Goal: Information Seeking & Learning: Check status

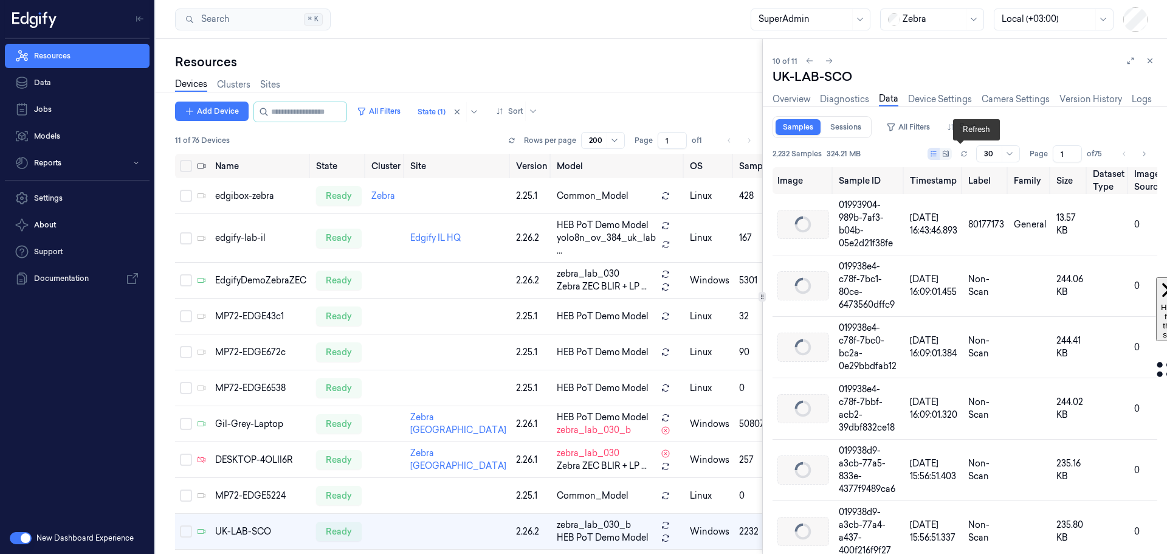
scroll to position [97, 0]
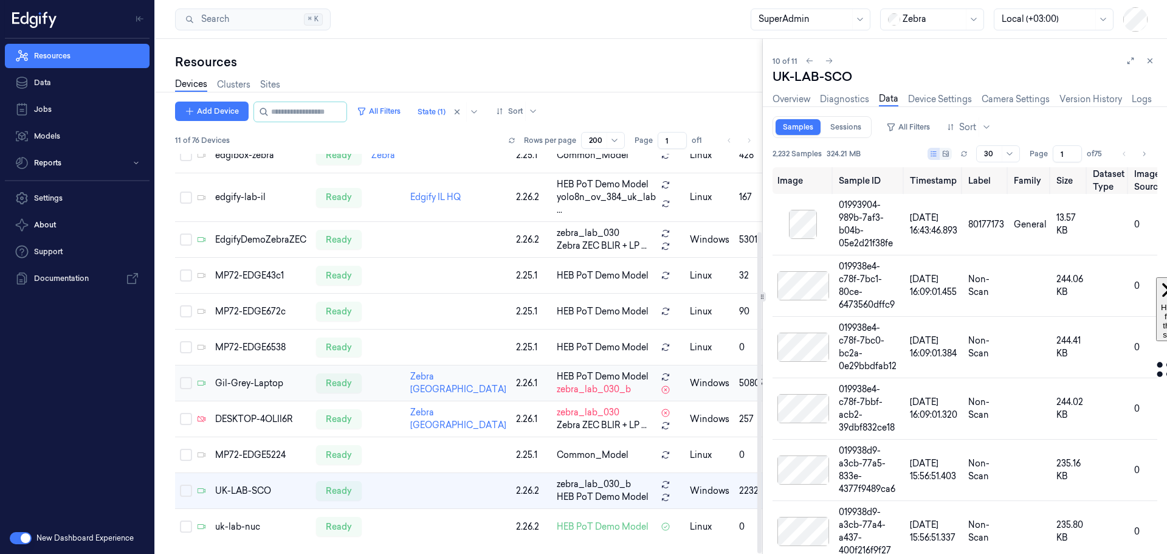
click at [239, 377] on div "Gil-Grey-Laptop" at bounding box center [260, 383] width 91 height 13
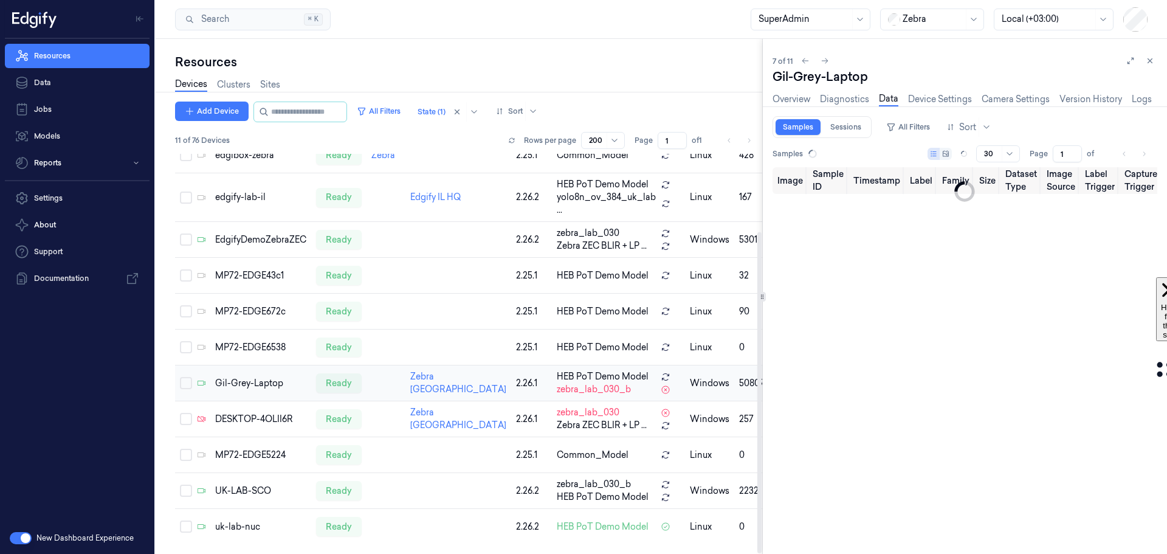
scroll to position [83, 0]
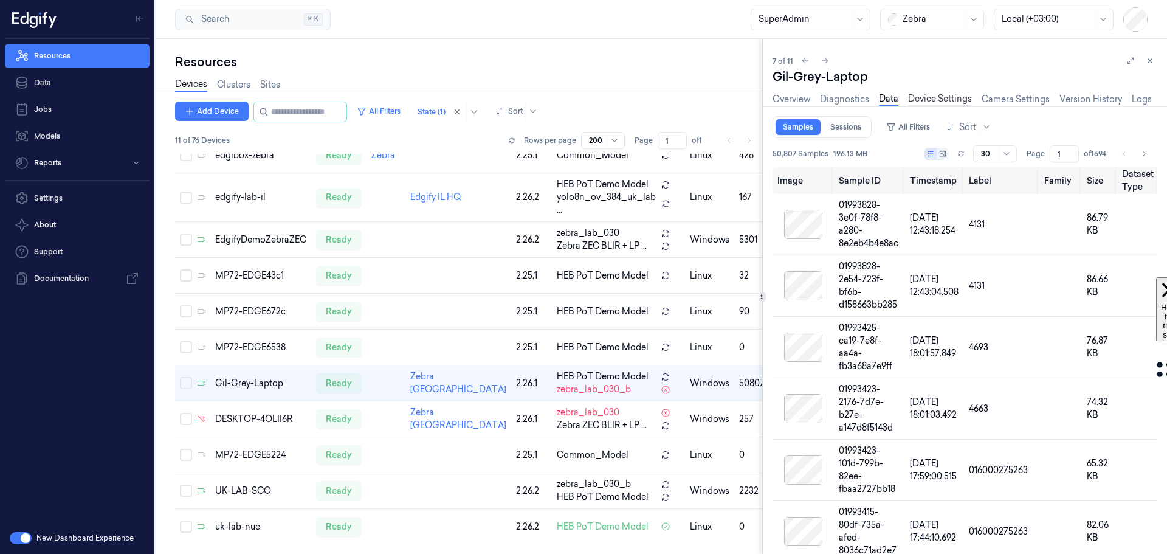
click at [955, 98] on link "Device Settings" at bounding box center [940, 99] width 64 height 14
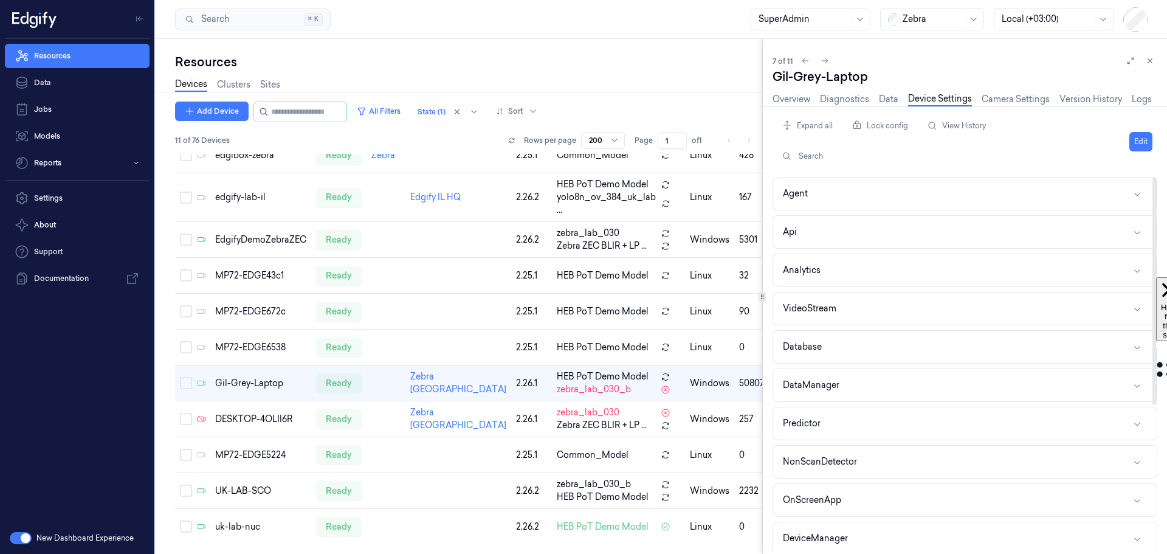
scroll to position [239, 0]
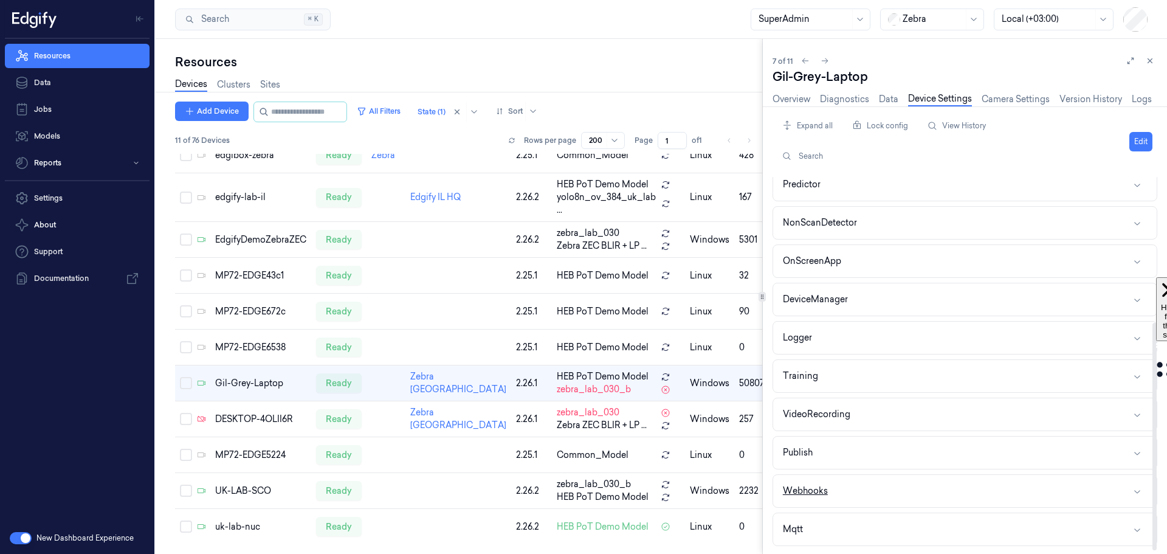
click at [880, 496] on button "Webhooks" at bounding box center [964, 491] width 383 height 32
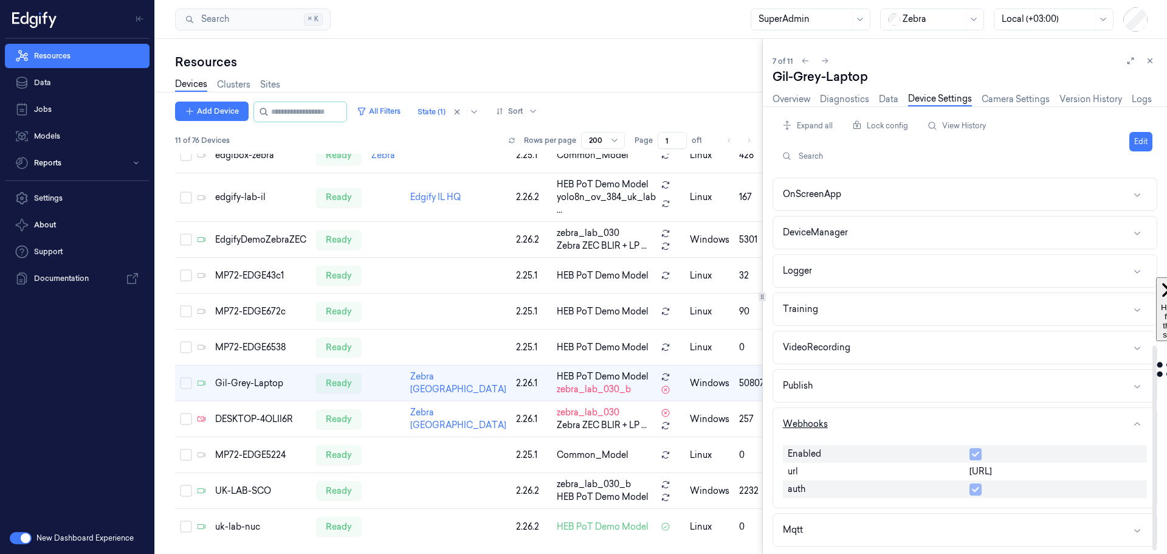
scroll to position [306, 0]
drag, startPoint x: 1063, startPoint y: 470, endPoint x: 964, endPoint y: 466, distance: 99.1
click at [964, 466] on div "Enabled url http://localhost:3006 auth" at bounding box center [965, 470] width 364 height 63
copy div "http://localhost:3006"
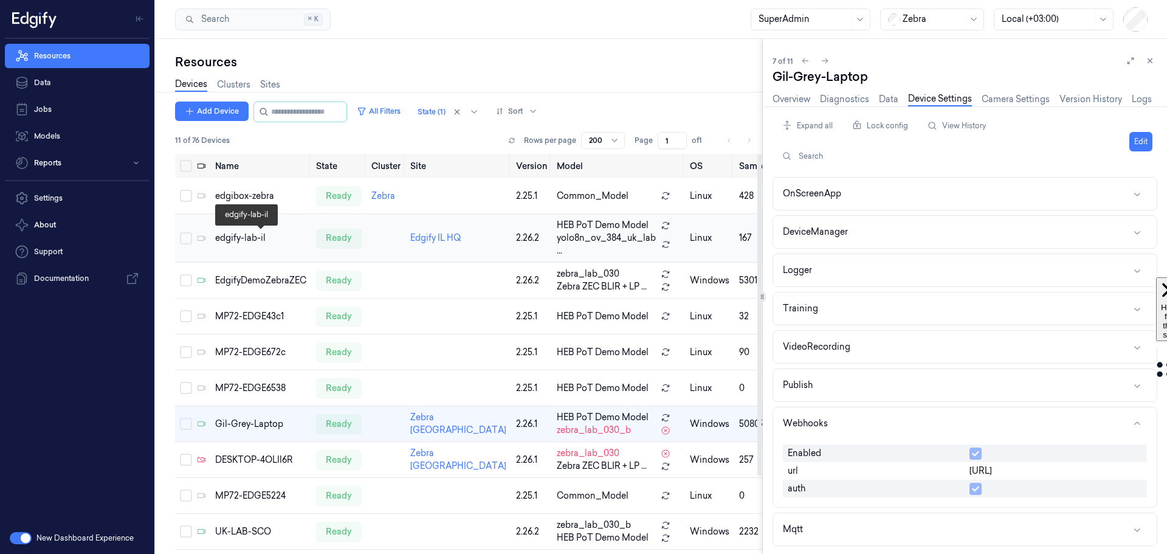
click at [252, 230] on td "edgify-lab-il" at bounding box center [260, 238] width 101 height 49
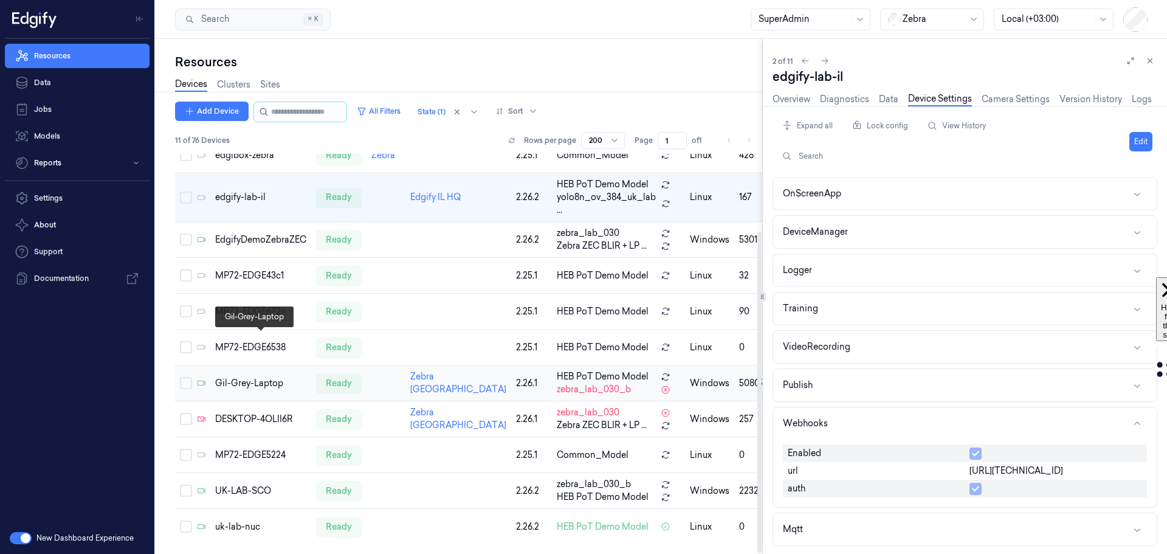
scroll to position [97, 0]
click at [246, 520] on div "uk-lab-nuc" at bounding box center [260, 526] width 91 height 13
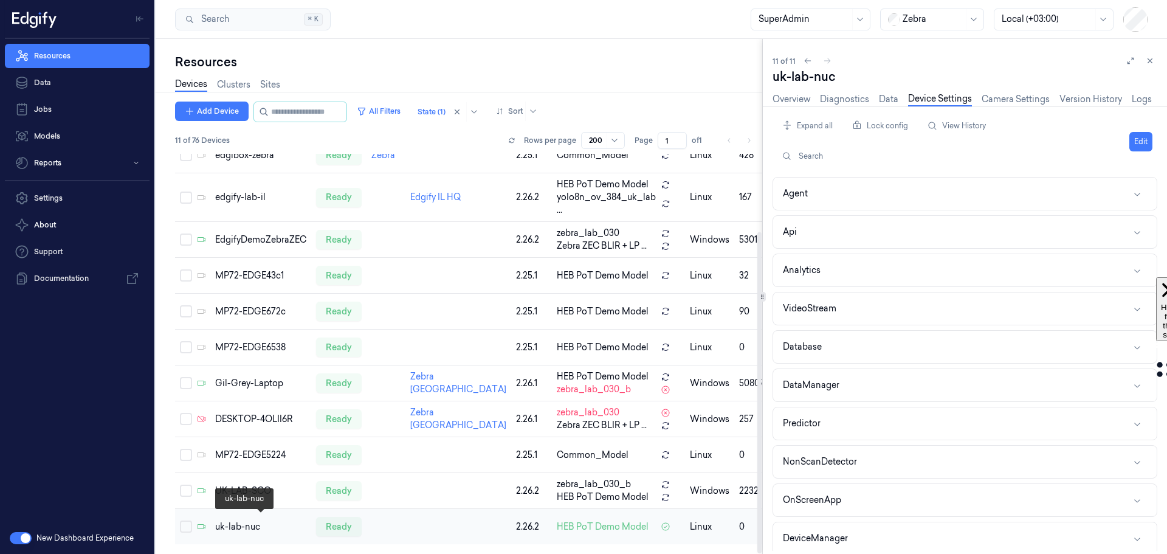
click at [232, 525] on div "uk-lab-nuc" at bounding box center [260, 526] width 91 height 13
click at [795, 98] on link "Overview" at bounding box center [791, 99] width 38 height 14
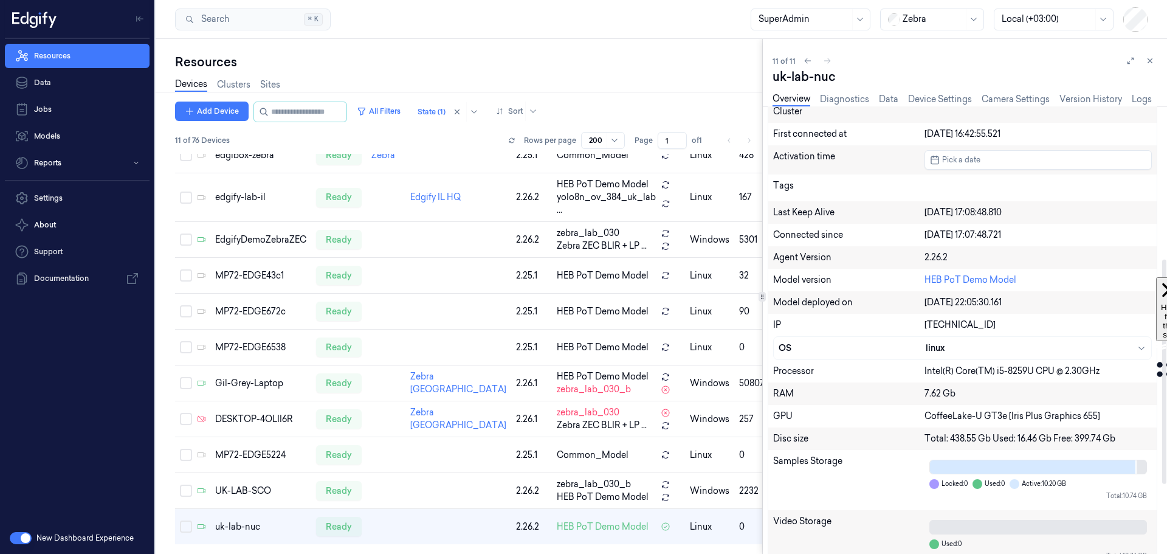
scroll to position [442, 0]
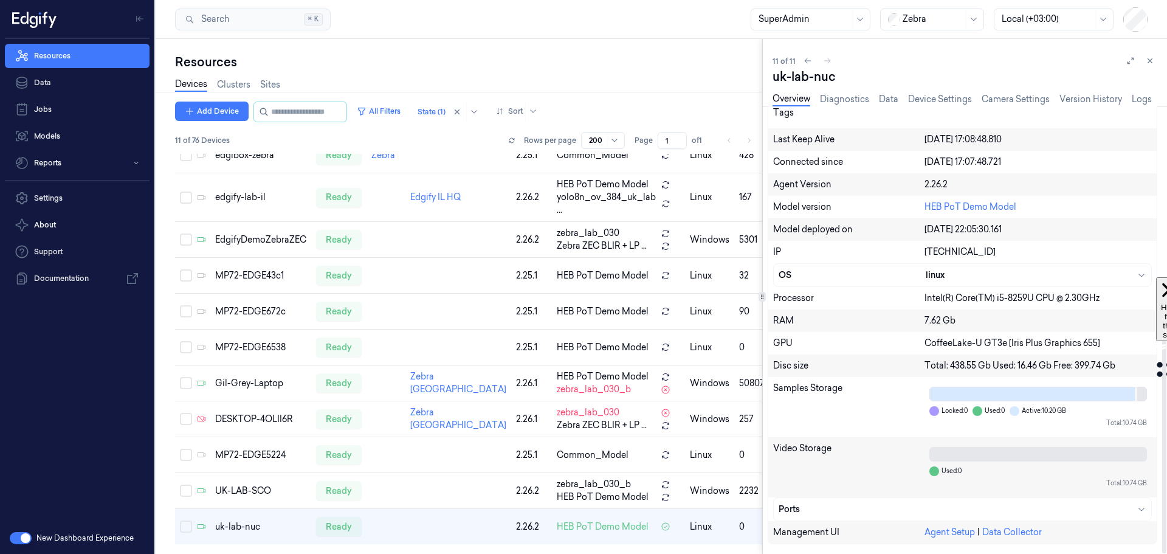
click at [947, 253] on div "[TECHNICAL_ID]" at bounding box center [1037, 252] width 227 height 13
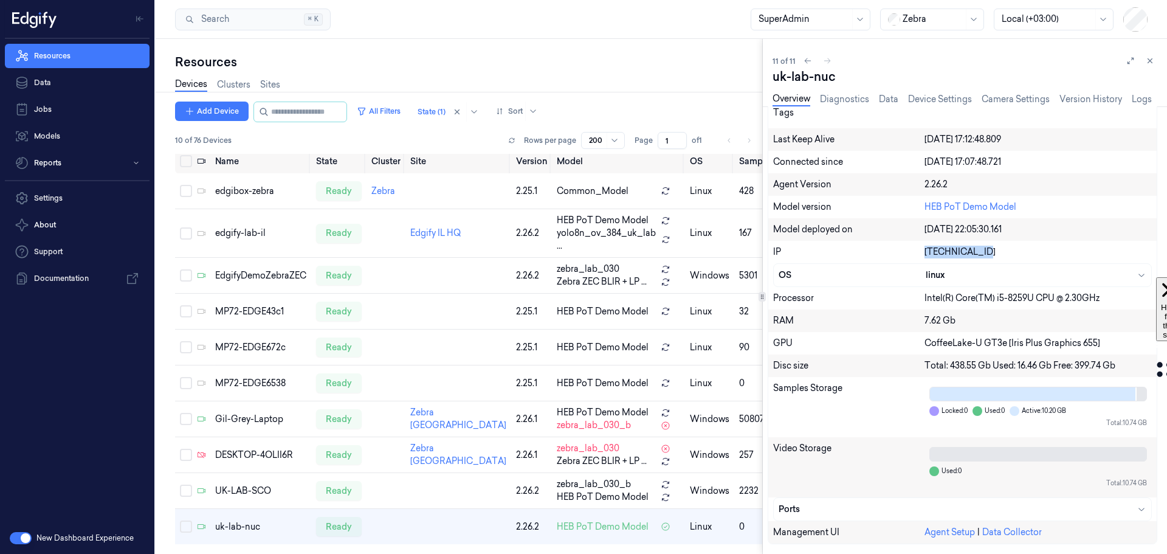
scroll to position [61, 0]
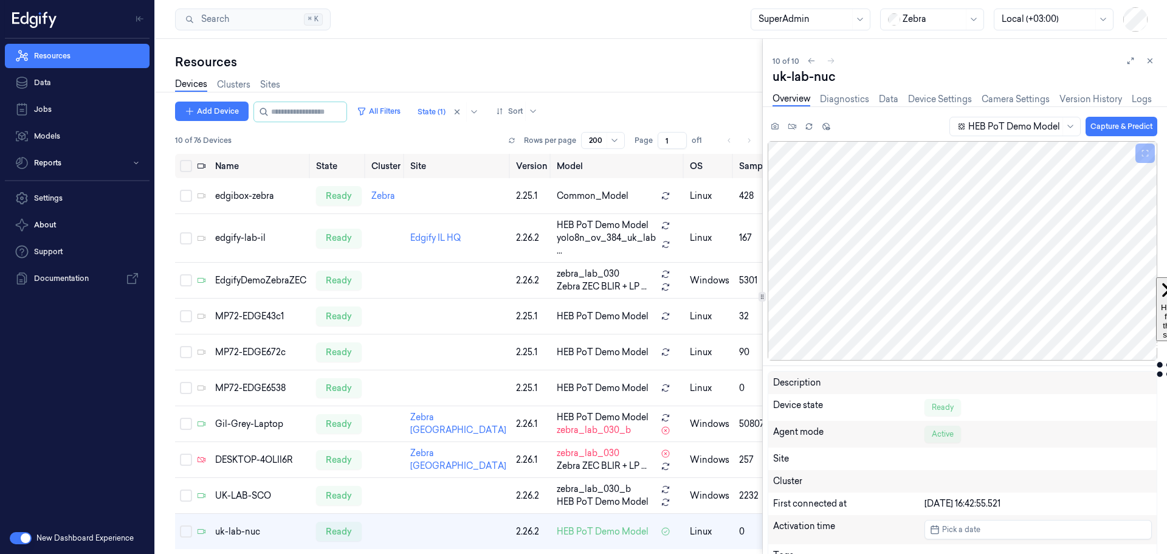
scroll to position [61, 0]
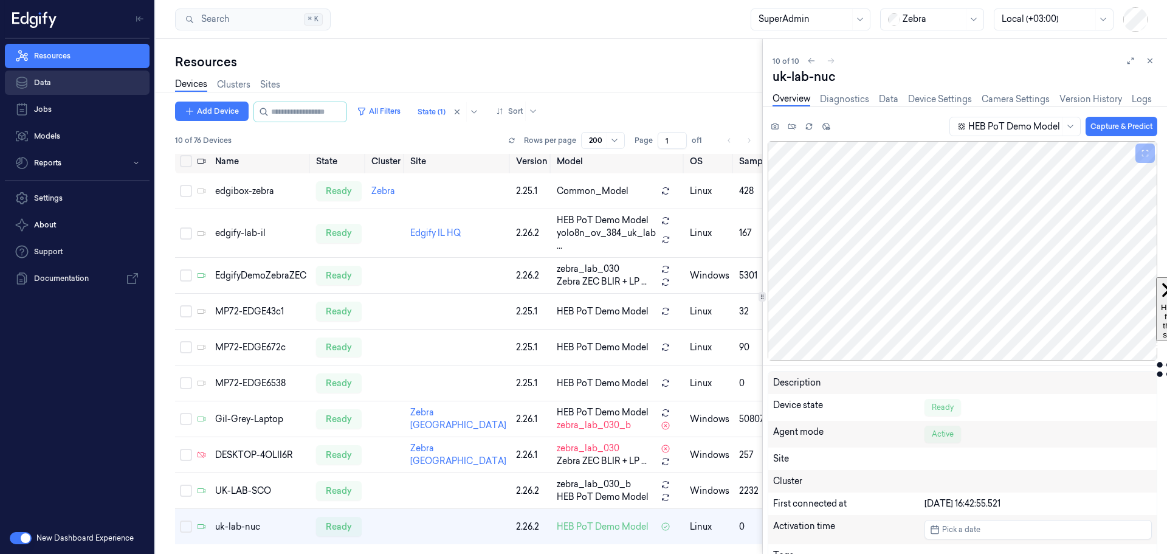
click at [74, 84] on link "Data" at bounding box center [77, 82] width 145 height 24
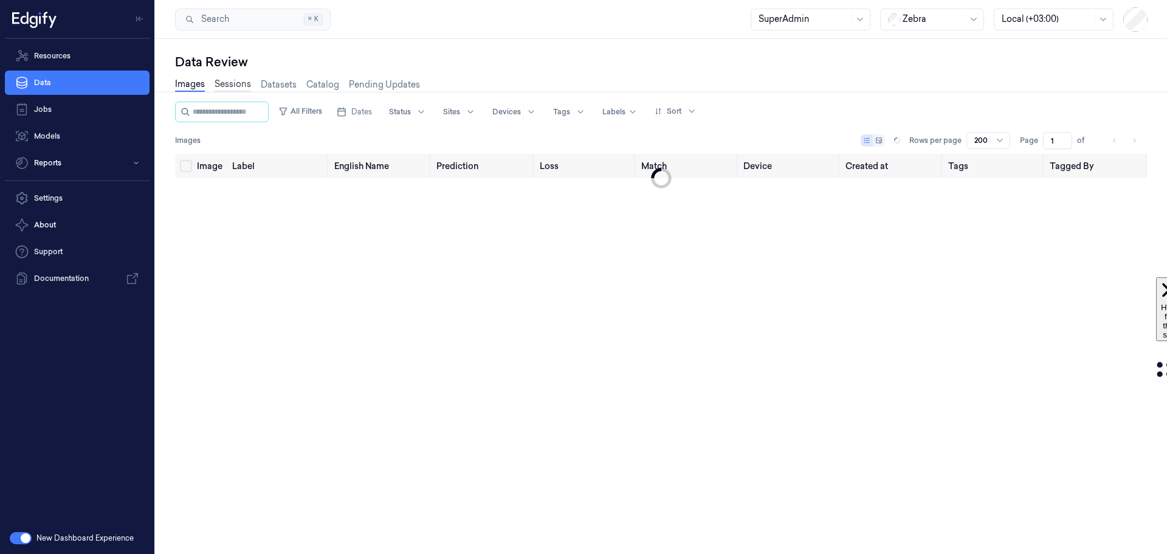
click at [232, 81] on link "Sessions" at bounding box center [233, 85] width 36 height 14
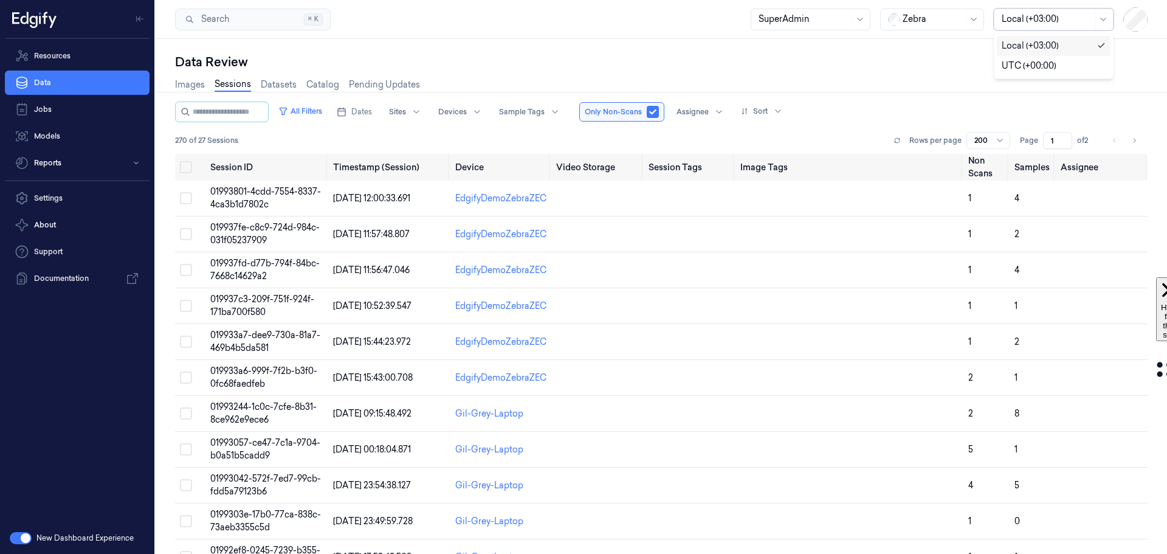
click at [1024, 19] on div at bounding box center [1046, 19] width 91 height 13
click at [899, 139] on icon at bounding box center [897, 139] width 5 height 2
click at [184, 86] on link "Images" at bounding box center [190, 85] width 30 height 14
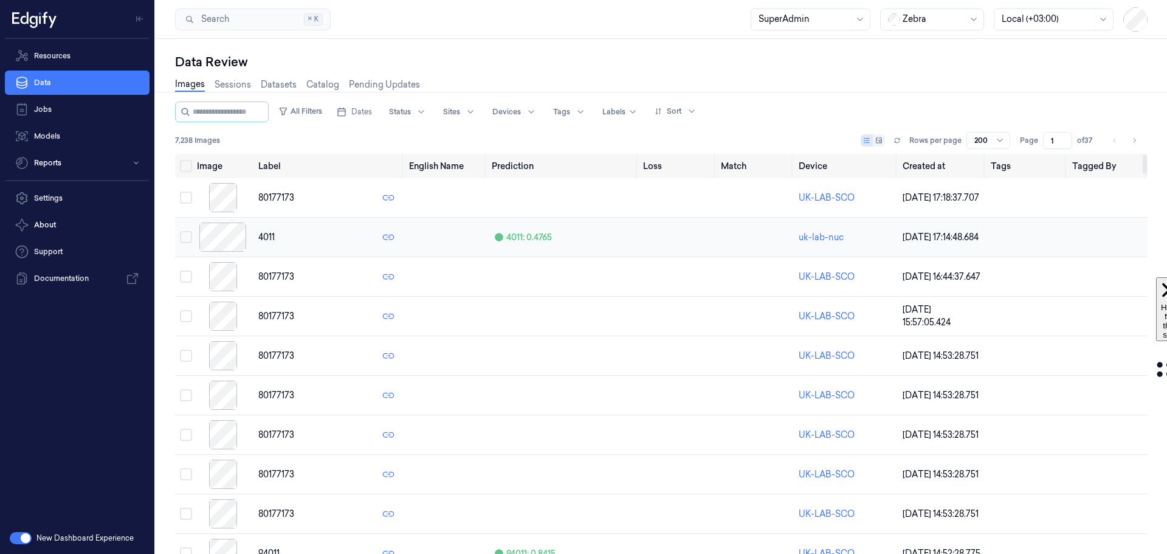
click at [226, 242] on div at bounding box center [223, 236] width 52 height 29
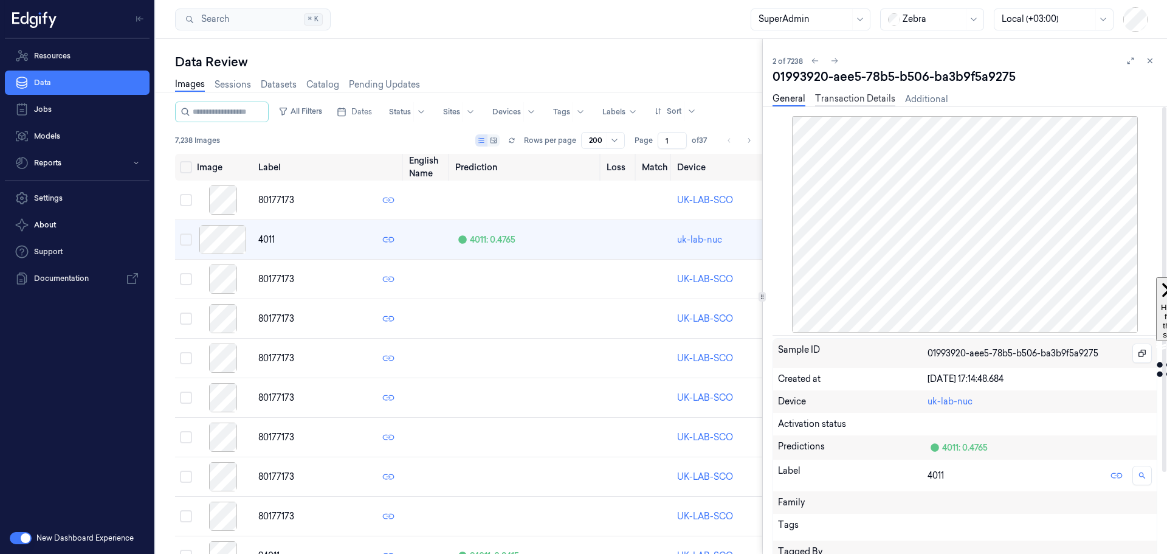
click at [843, 101] on link "Transaction Details" at bounding box center [855, 99] width 80 height 14
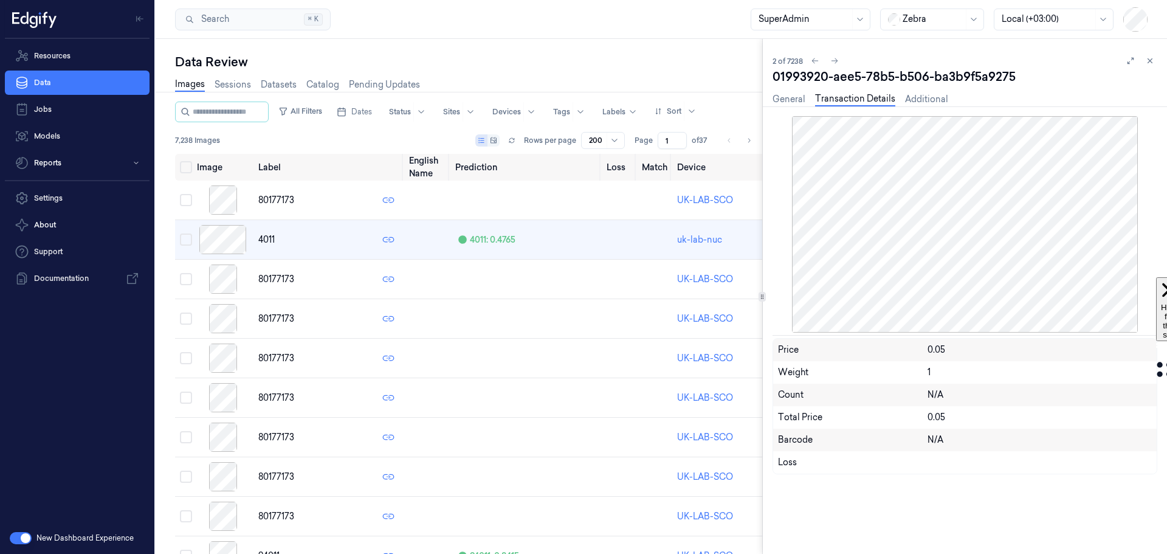
click at [794, 90] on div "General Transaction Details Additional" at bounding box center [860, 100] width 176 height 31
click at [794, 98] on link "General" at bounding box center [788, 99] width 33 height 14
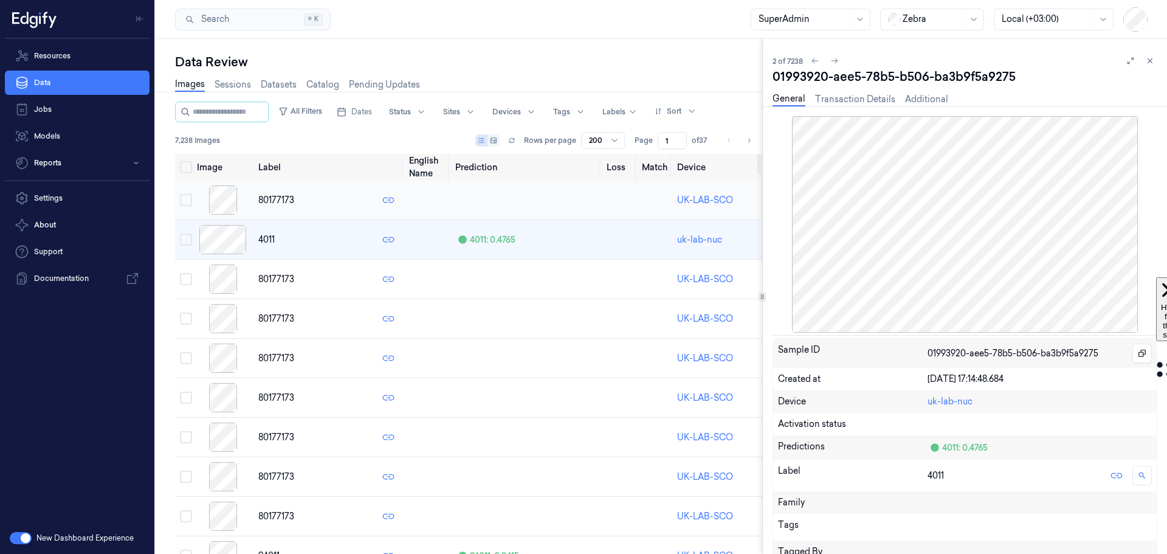
click at [224, 196] on div at bounding box center [223, 199] width 52 height 29
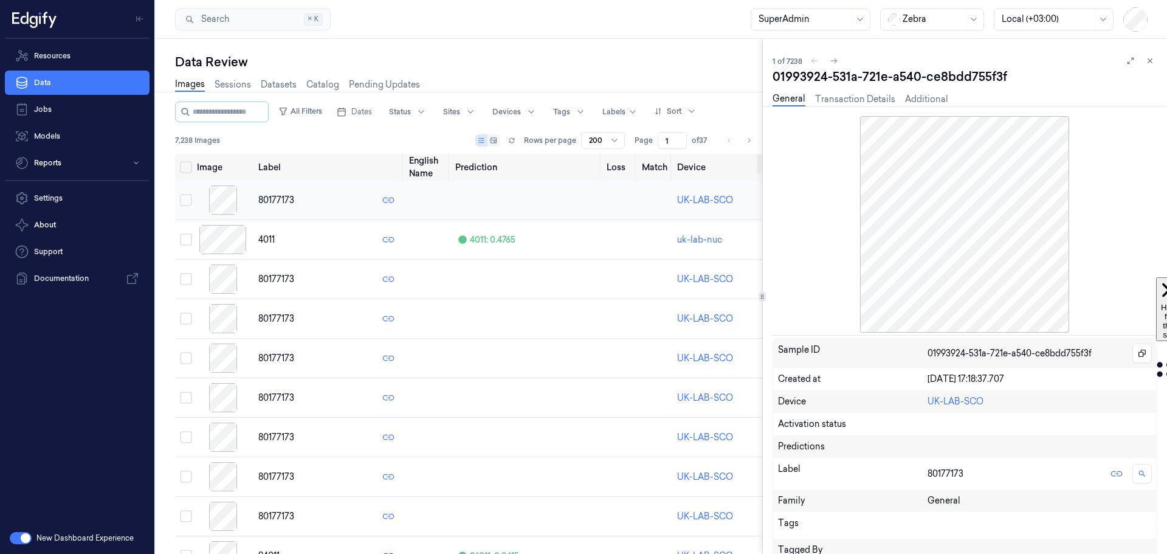
click at [225, 199] on div at bounding box center [223, 199] width 52 height 29
click at [860, 99] on link "Transaction Details" at bounding box center [855, 99] width 80 height 14
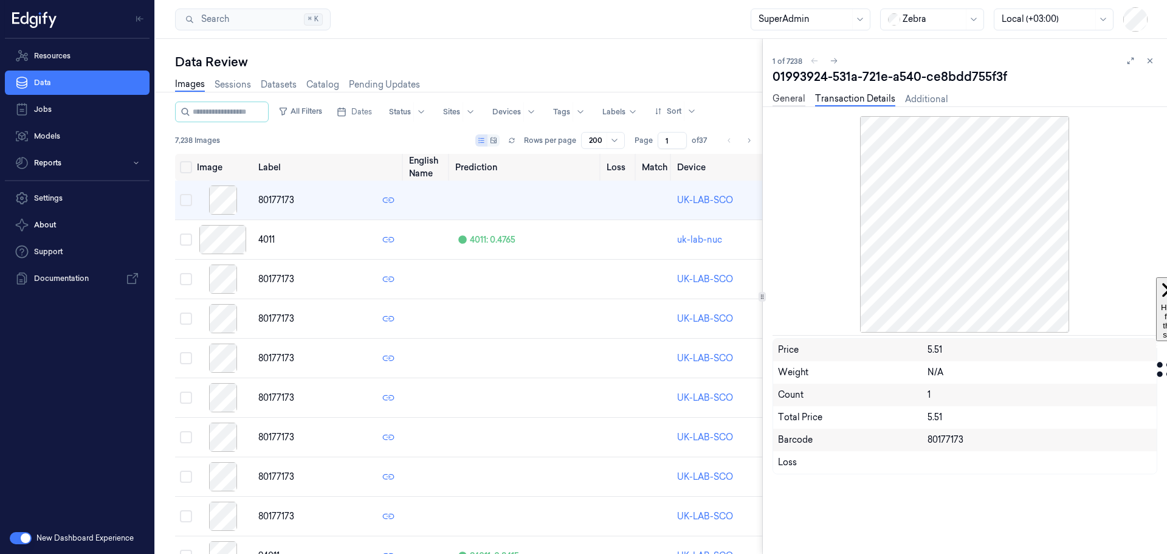
click at [792, 98] on link "General" at bounding box center [788, 99] width 33 height 14
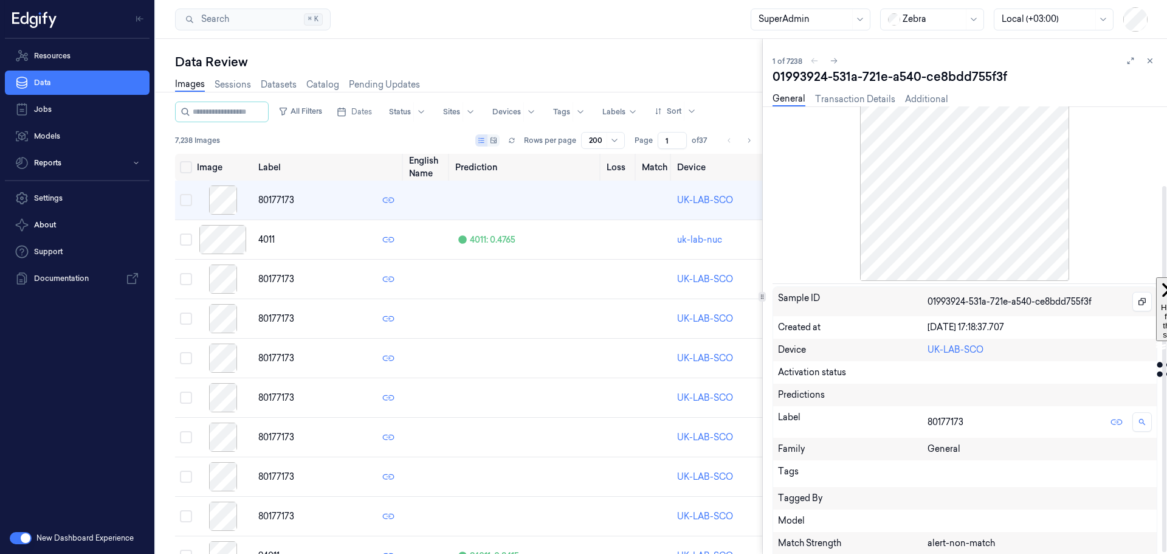
scroll to position [98, 0]
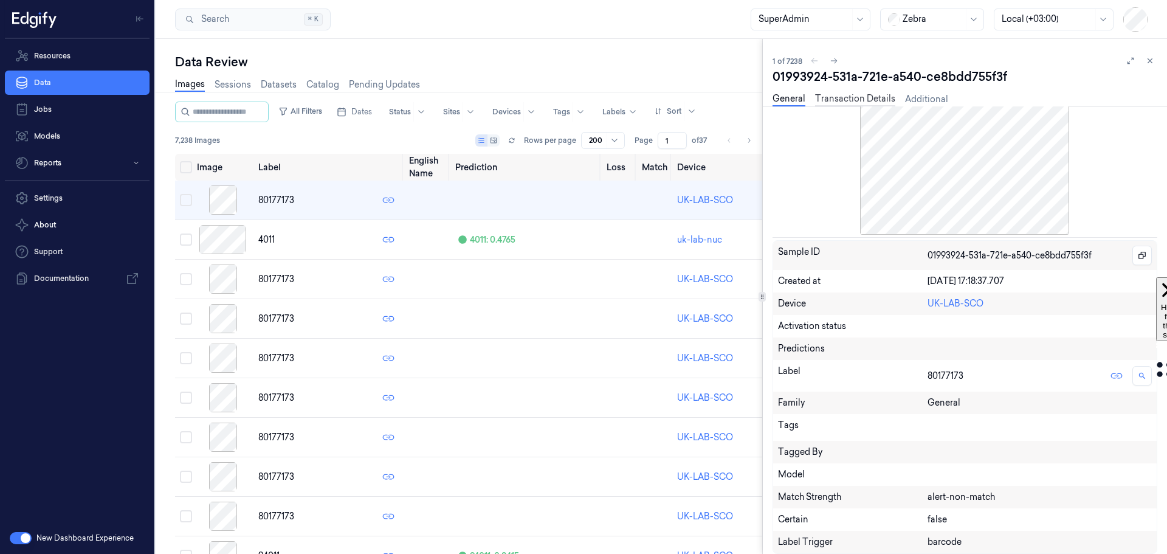
click at [853, 98] on link "Transaction Details" at bounding box center [855, 99] width 80 height 14
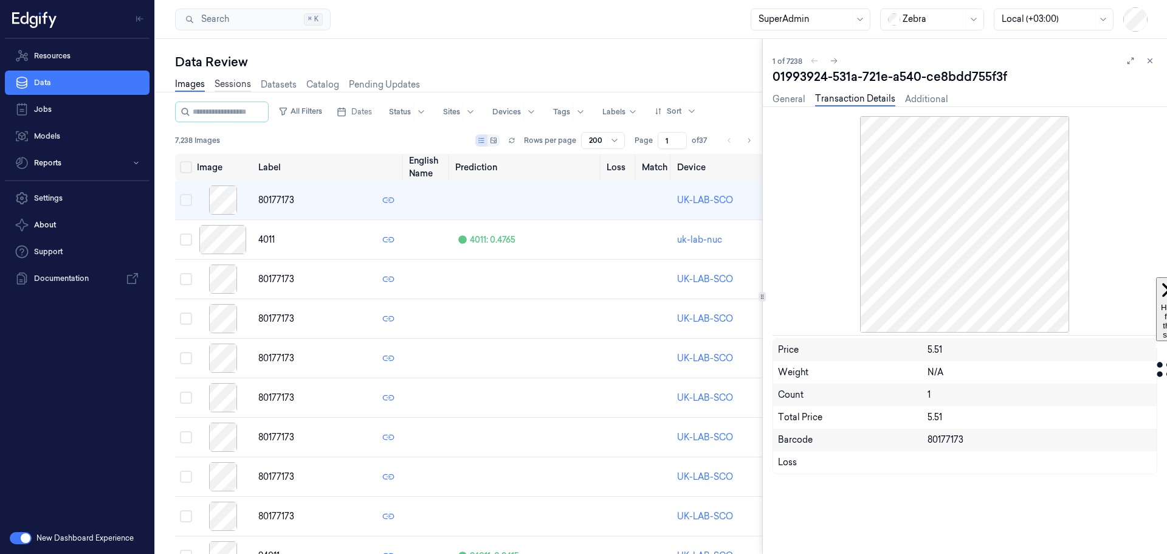
click at [224, 86] on link "Sessions" at bounding box center [233, 85] width 36 height 14
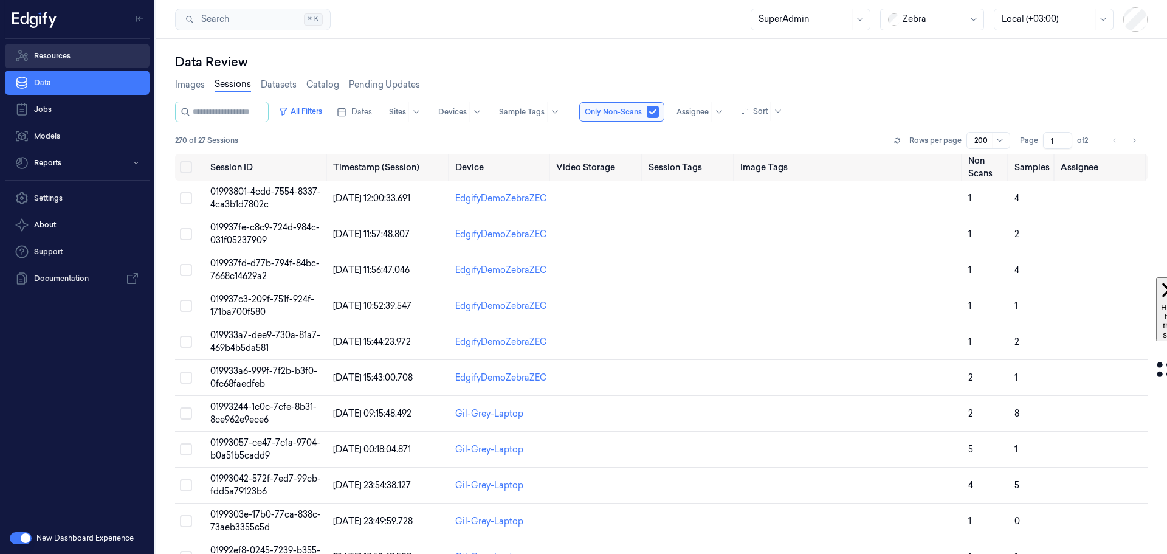
click at [44, 53] on link "Resources" at bounding box center [77, 56] width 145 height 24
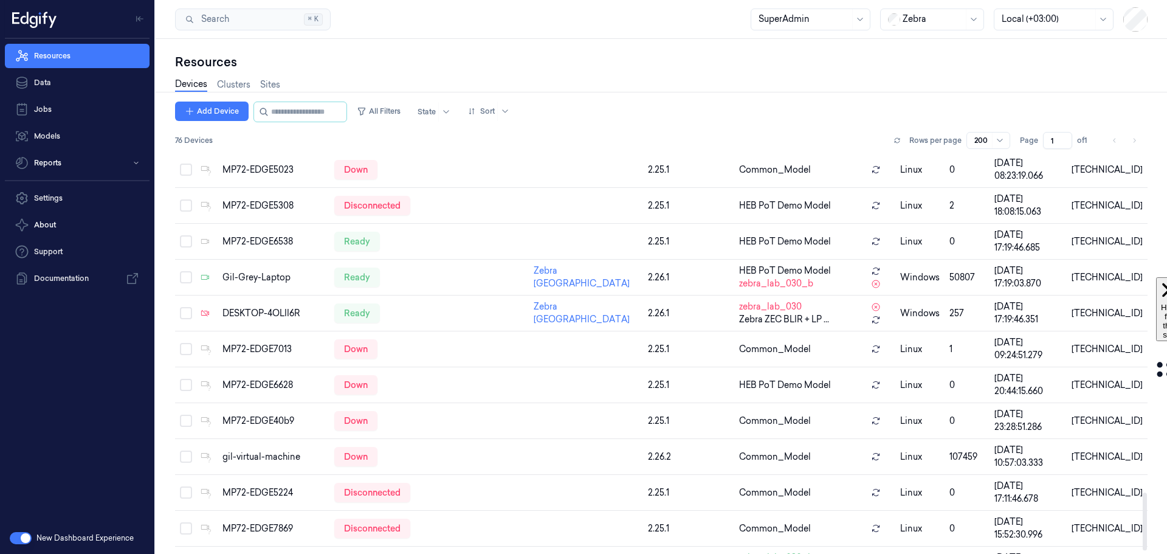
scroll to position [2358, 0]
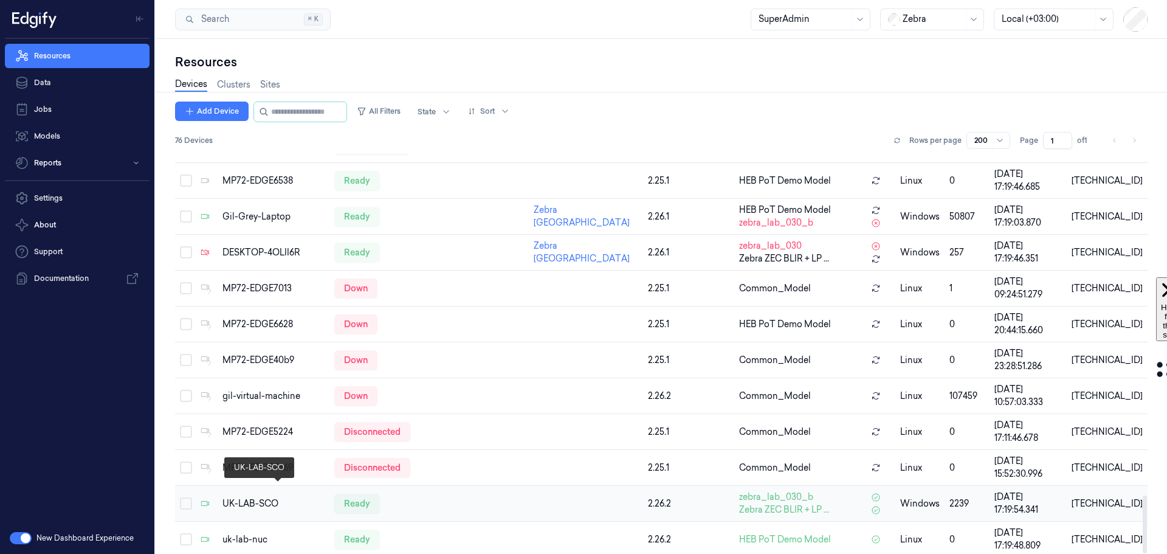
click at [243, 497] on div "UK-LAB-SCO" at bounding box center [273, 503] width 102 height 13
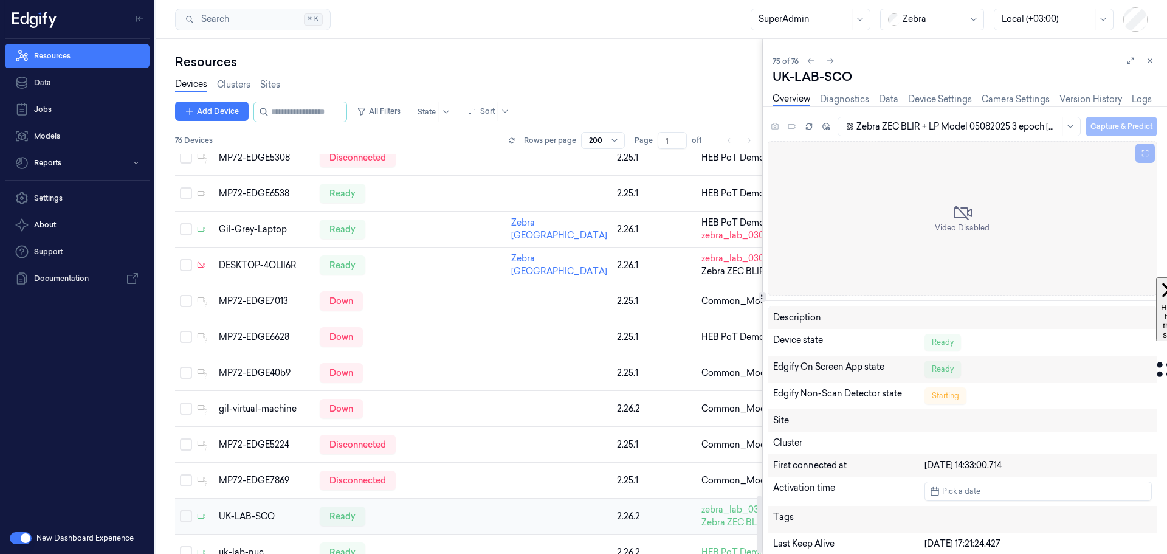
scroll to position [2410, 0]
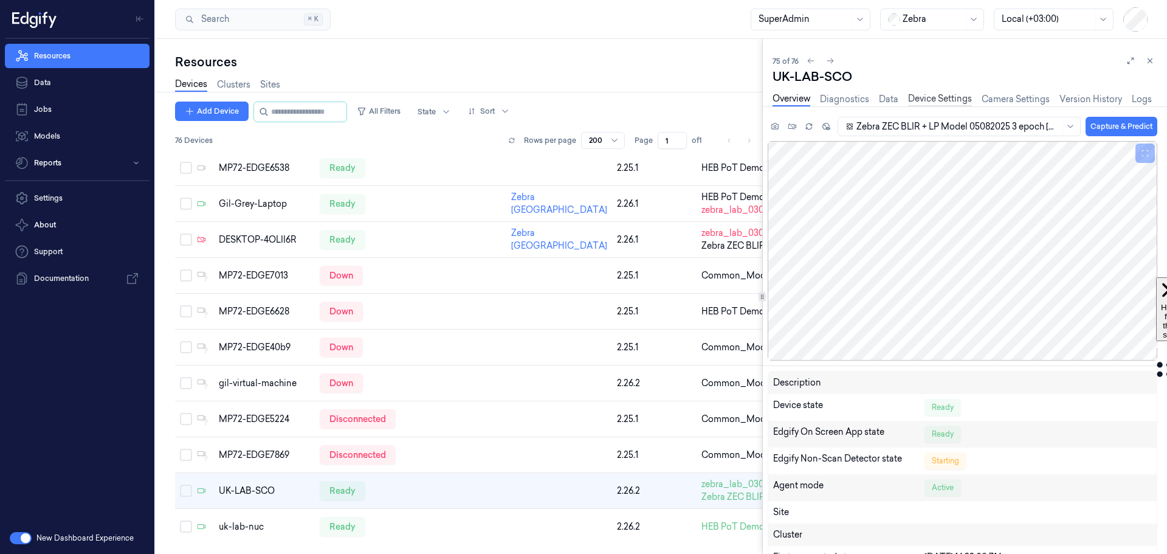
click at [952, 99] on link "Device Settings" at bounding box center [940, 99] width 64 height 14
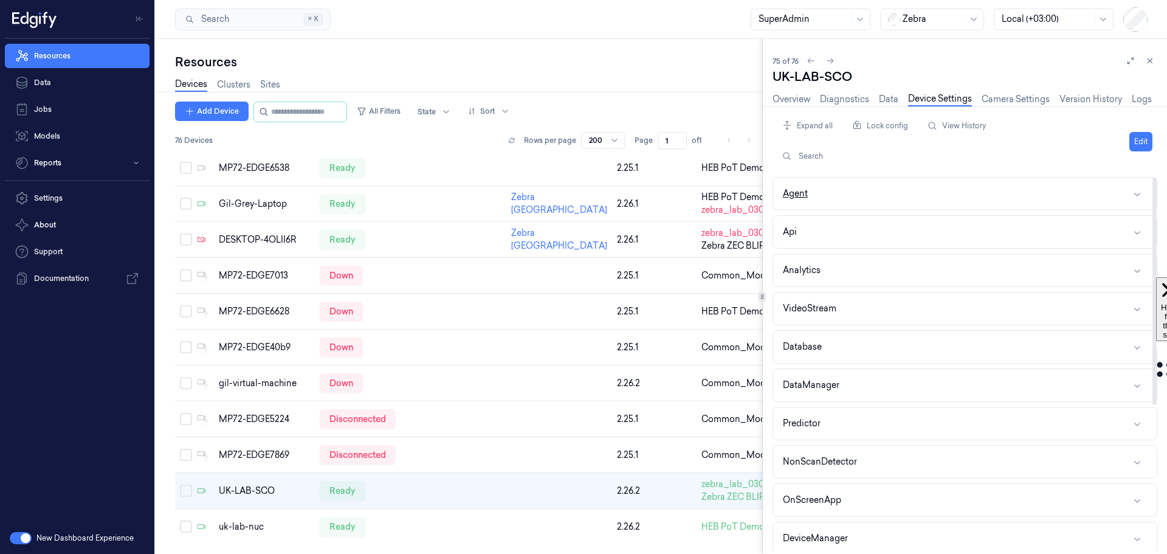
click at [838, 190] on button "Agent" at bounding box center [964, 193] width 383 height 32
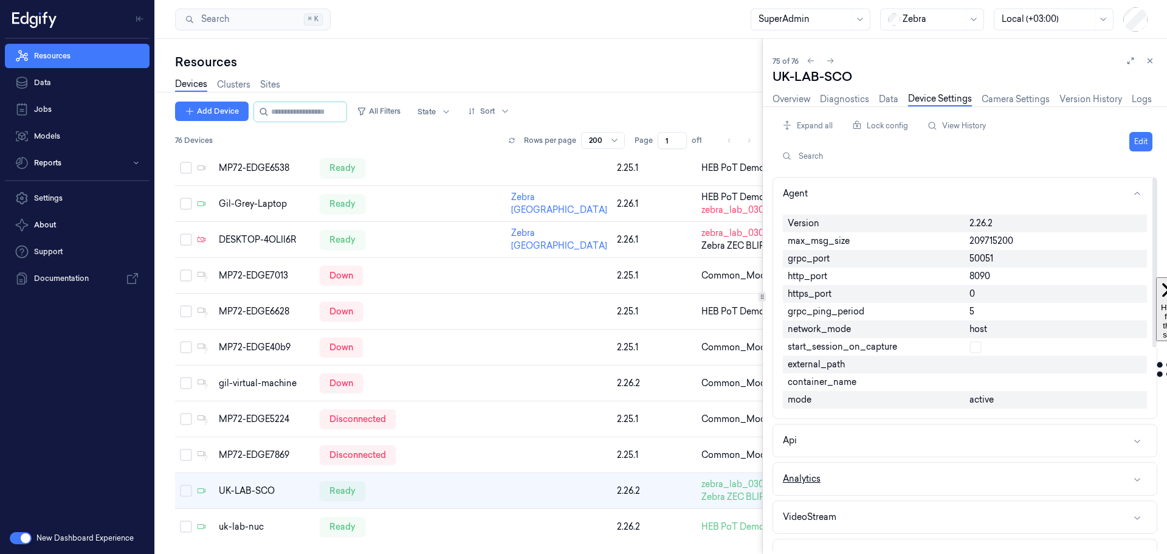
click at [887, 481] on button "Analytics" at bounding box center [964, 478] width 383 height 32
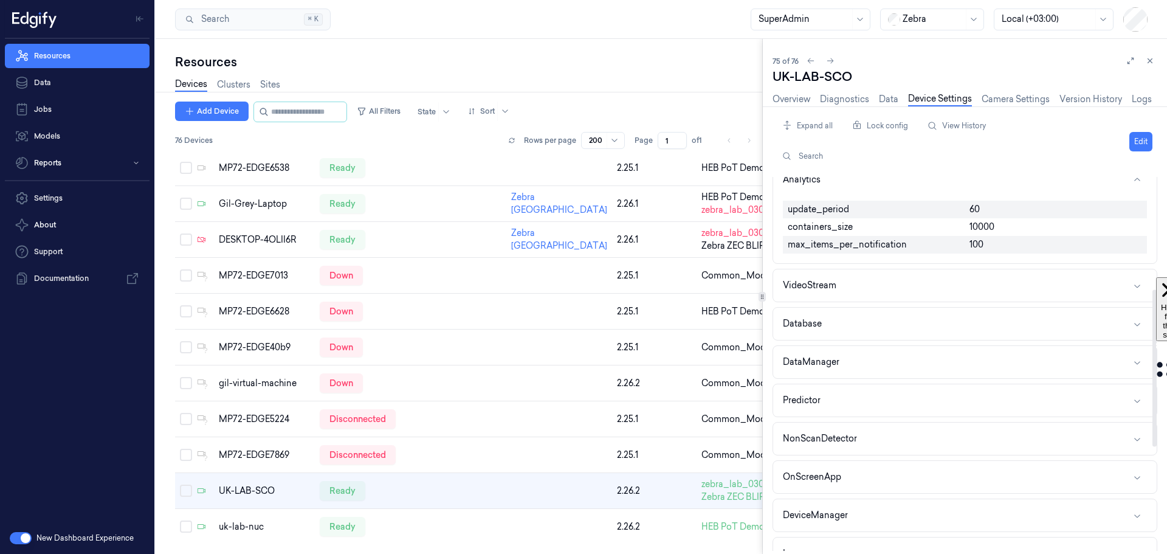
scroll to position [304, 0]
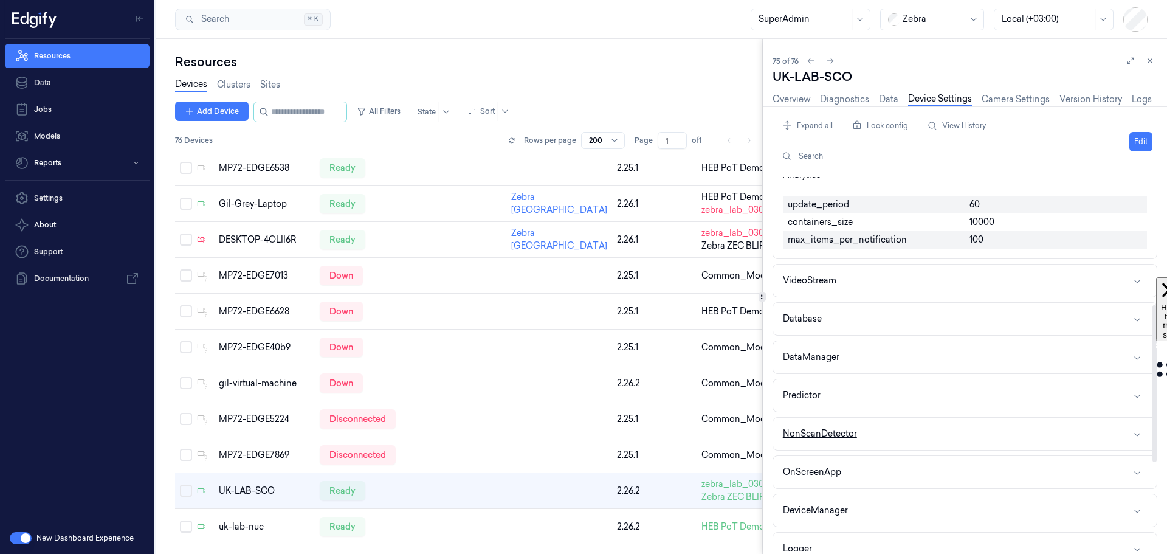
click at [923, 434] on button "NonScanDetector" at bounding box center [964, 433] width 383 height 32
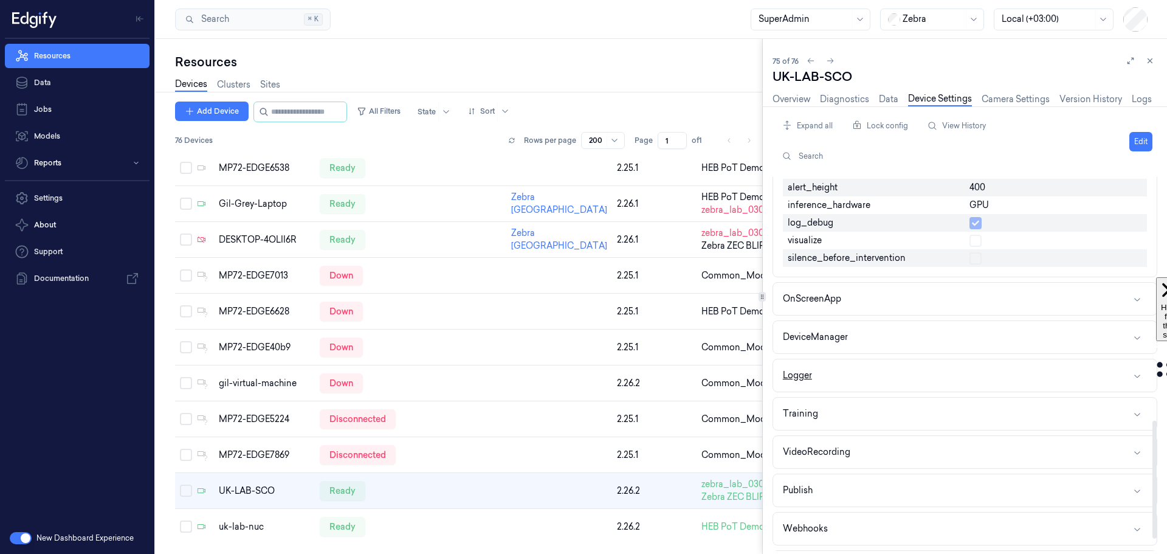
scroll to position [790, 0]
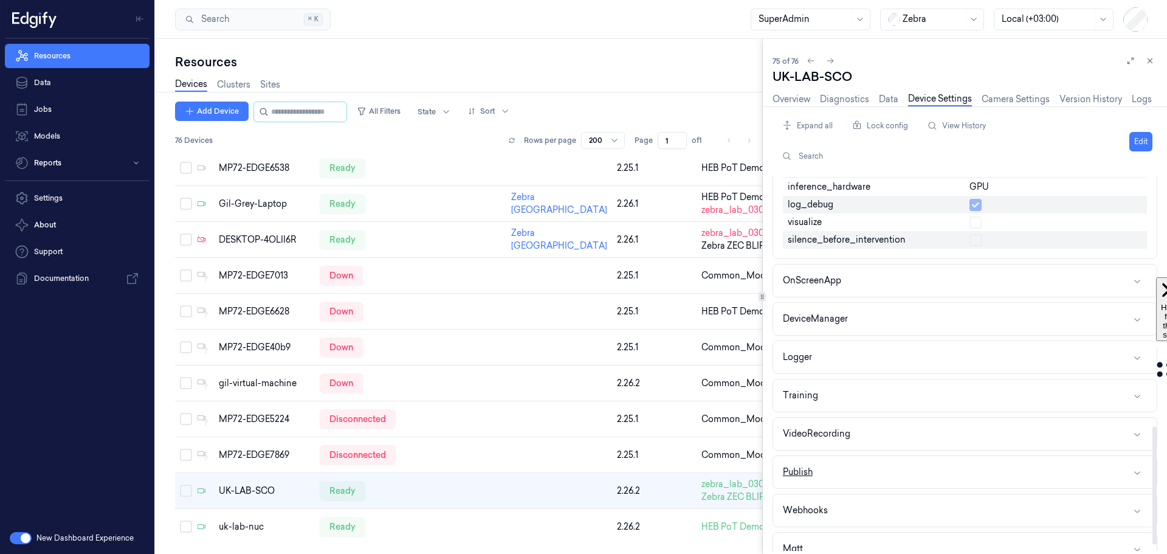
click at [918, 472] on button "Publish" at bounding box center [964, 472] width 383 height 32
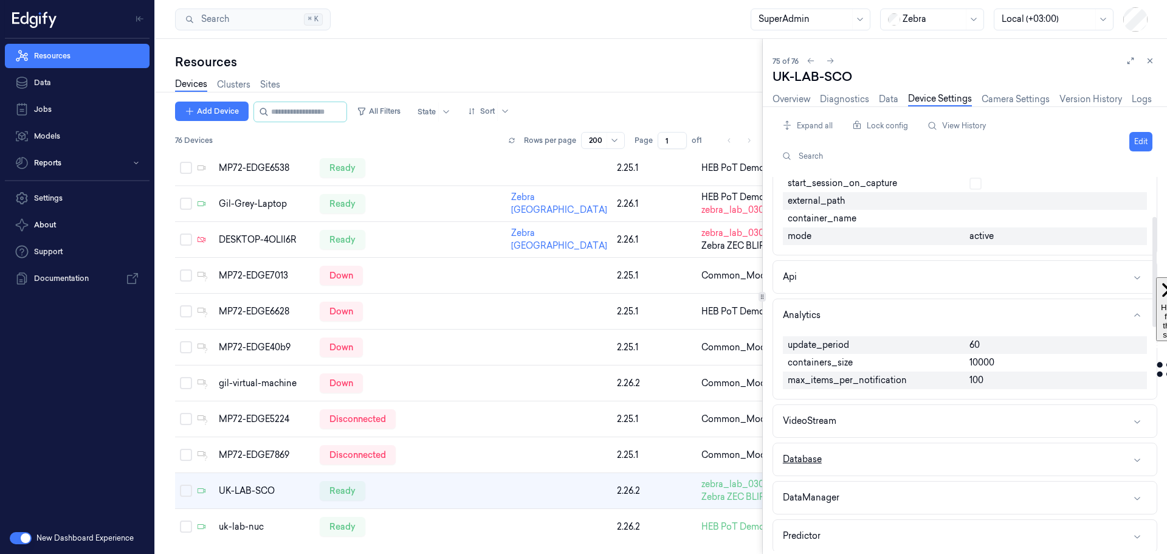
scroll to position [42, 0]
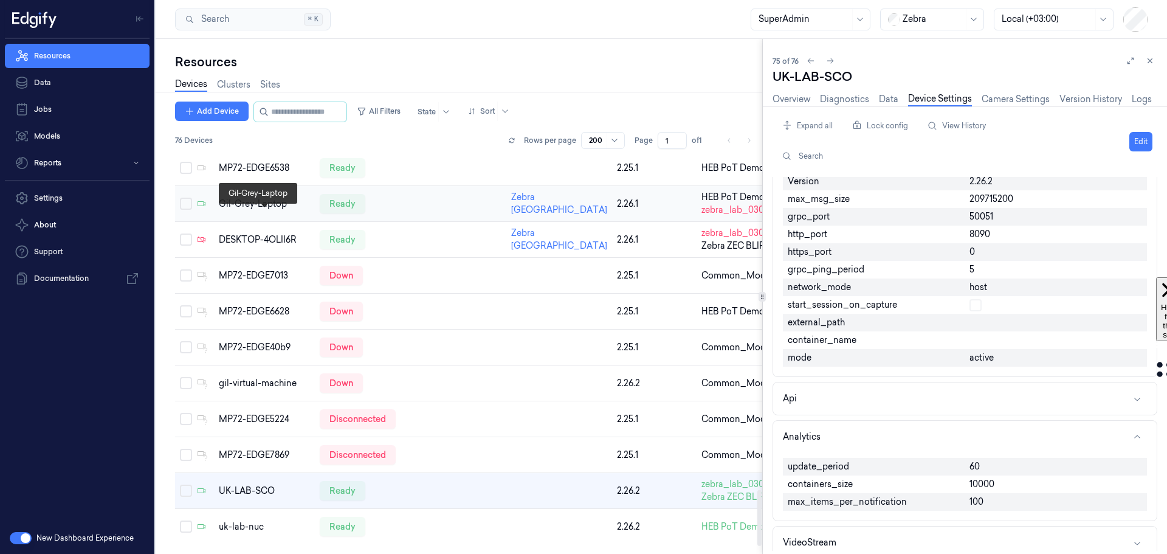
click at [250, 210] on div "Gil-Grey-Laptop" at bounding box center [264, 204] width 91 height 13
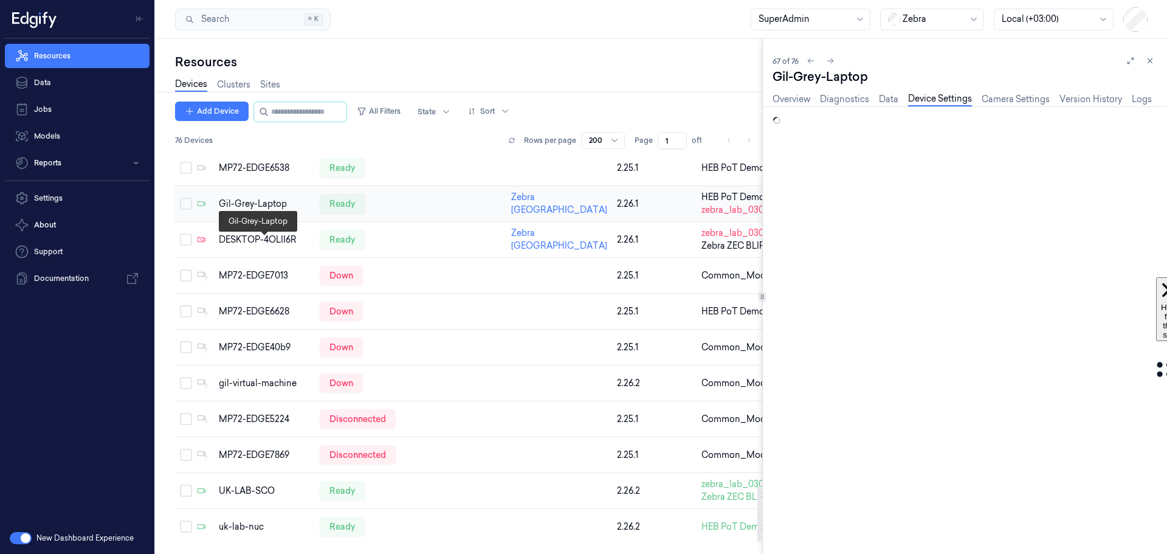
scroll to position [2272, 0]
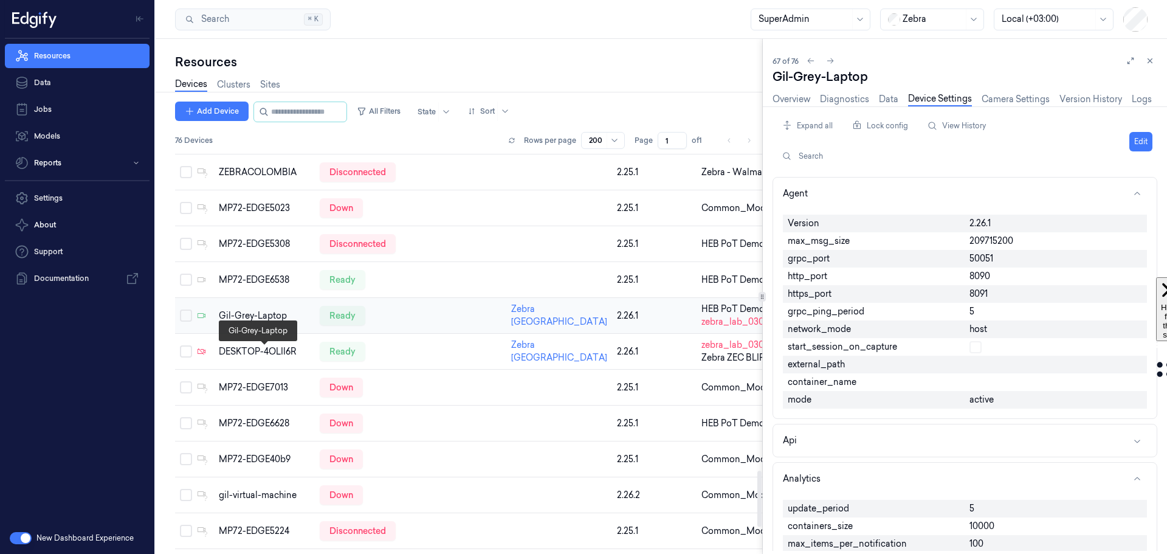
click at [263, 322] on div "Gil-Grey-Laptop" at bounding box center [264, 315] width 91 height 13
click at [794, 98] on link "Overview" at bounding box center [791, 99] width 38 height 14
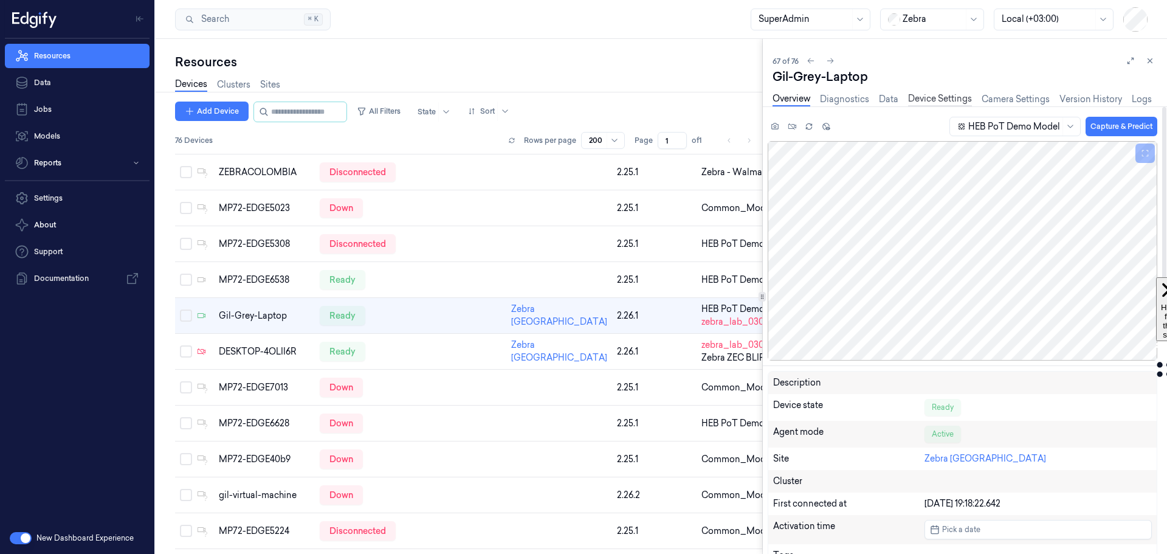
click at [926, 98] on link "Device Settings" at bounding box center [940, 99] width 64 height 14
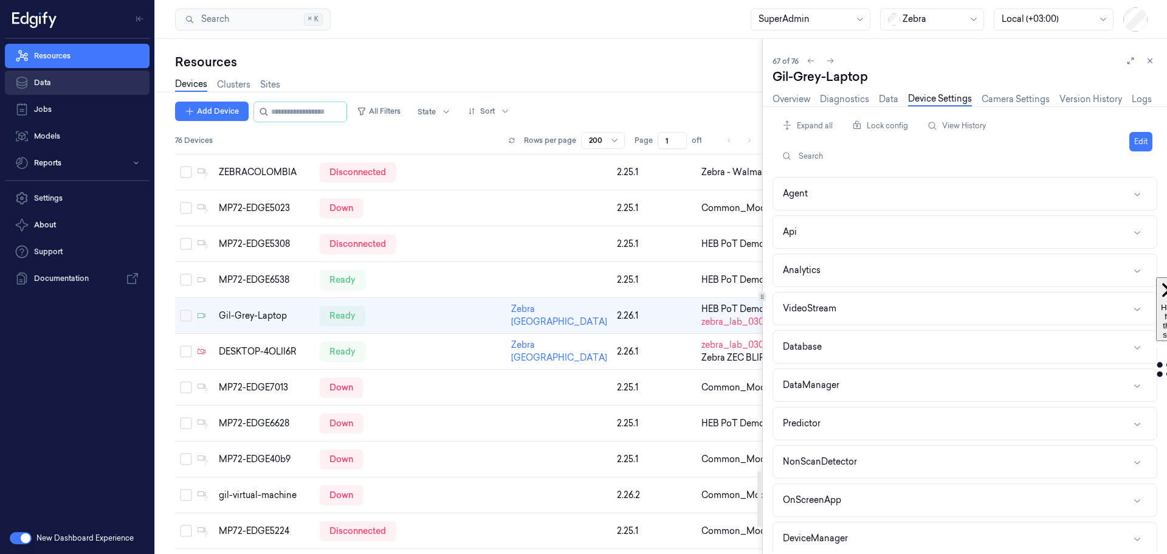
click at [94, 83] on link "Data" at bounding box center [77, 82] width 145 height 24
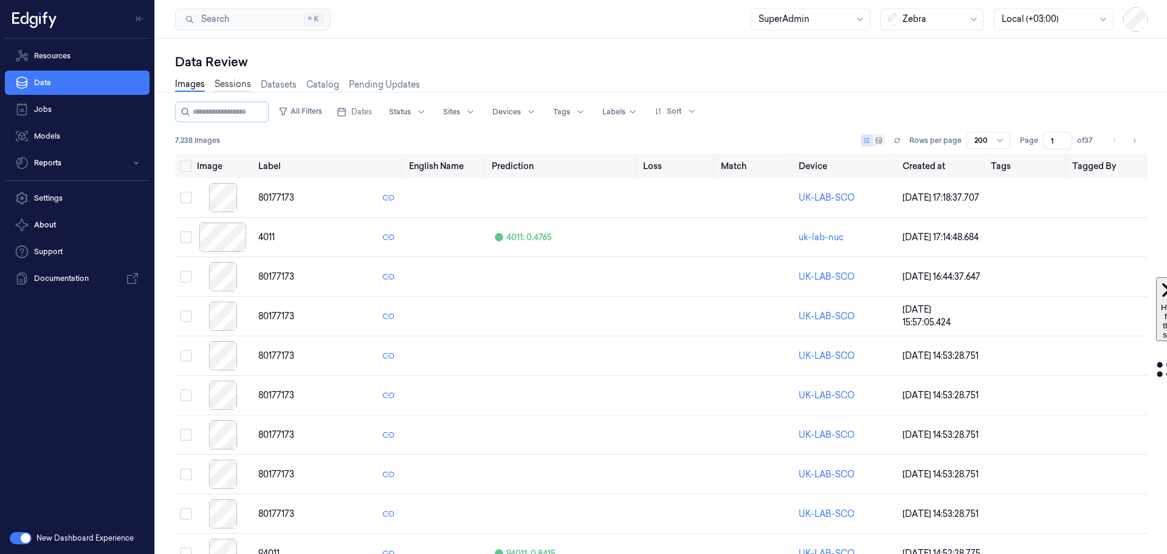
click at [233, 88] on link "Sessions" at bounding box center [233, 85] width 36 height 14
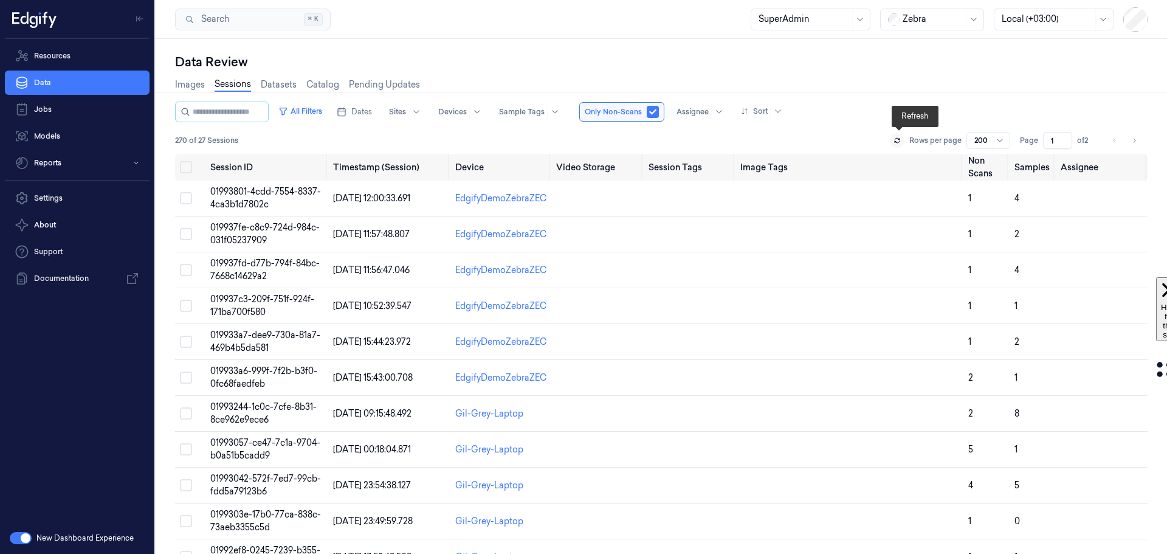
click at [899, 140] on icon at bounding box center [896, 140] width 7 height 7
click at [659, 115] on button "button" at bounding box center [653, 112] width 12 height 12
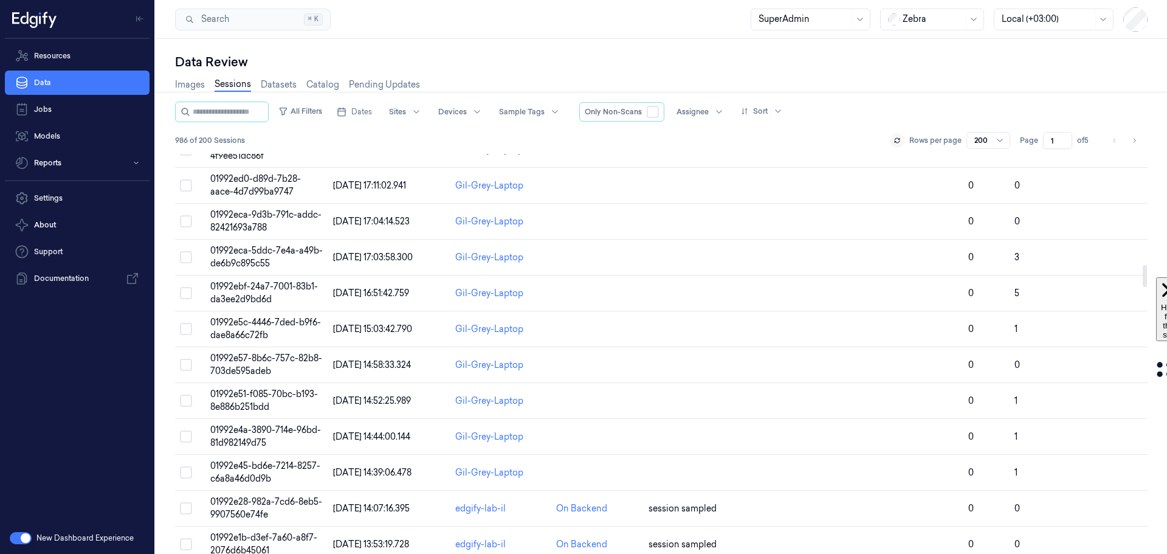
scroll to position [2005, 0]
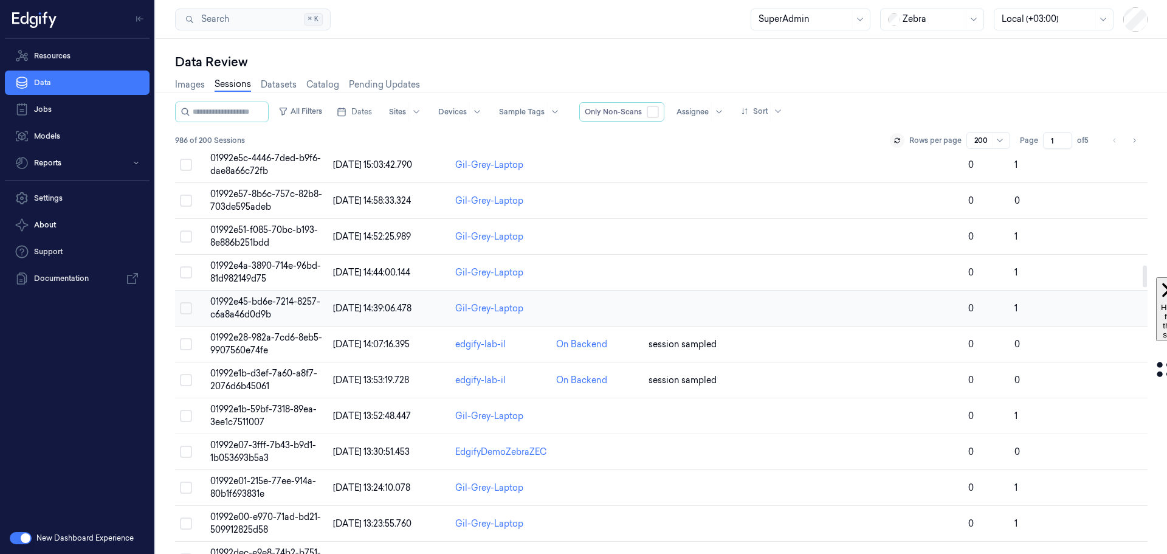
click at [257, 304] on span "01992e45-bd6e-7214-8257-c6a8a46d0d9b" at bounding box center [265, 308] width 110 height 24
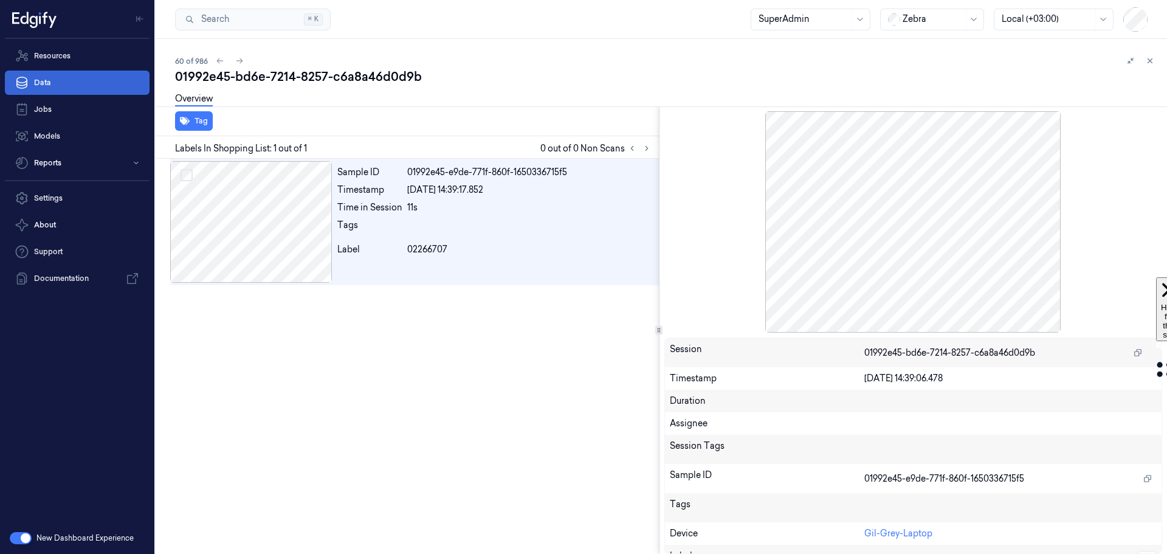
click at [58, 81] on link "Data" at bounding box center [77, 82] width 145 height 24
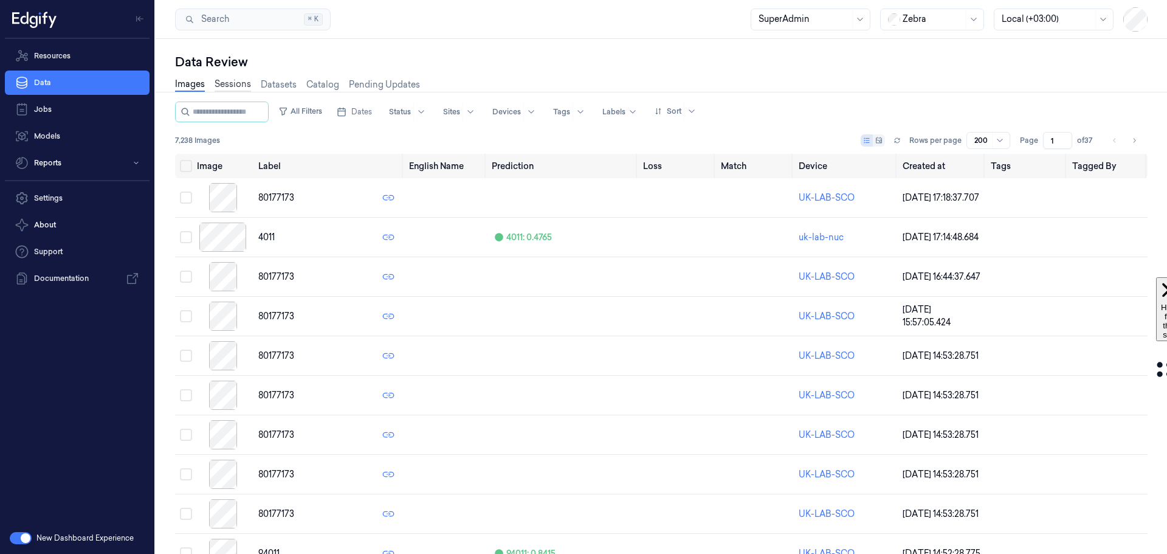
click at [232, 88] on link "Sessions" at bounding box center [233, 85] width 36 height 14
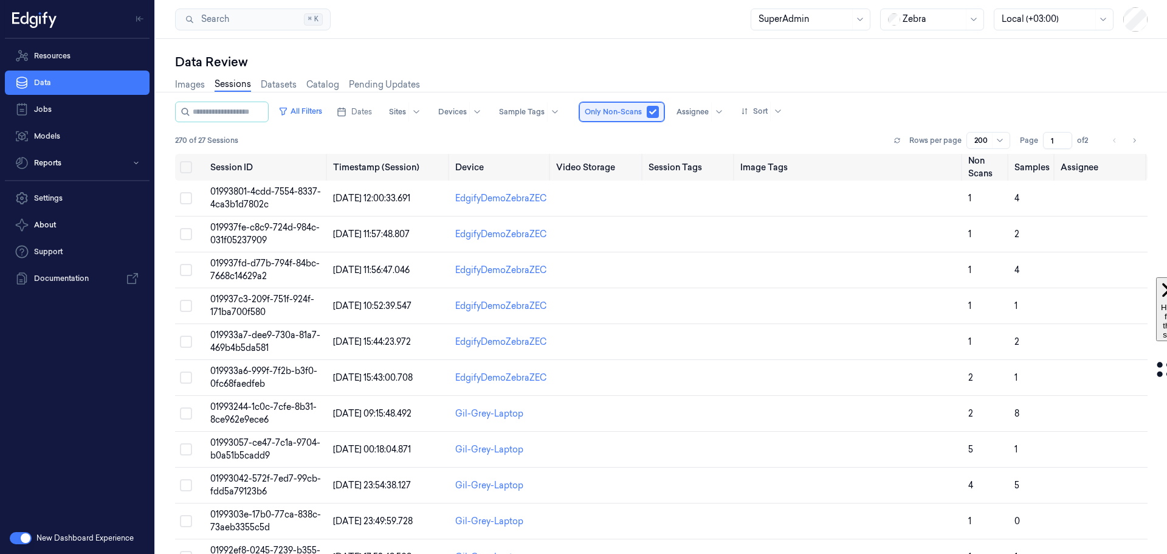
click at [610, 111] on span "Only Non-Scans" at bounding box center [613, 111] width 57 height 11
click at [659, 112] on button "button" at bounding box center [653, 112] width 12 height 12
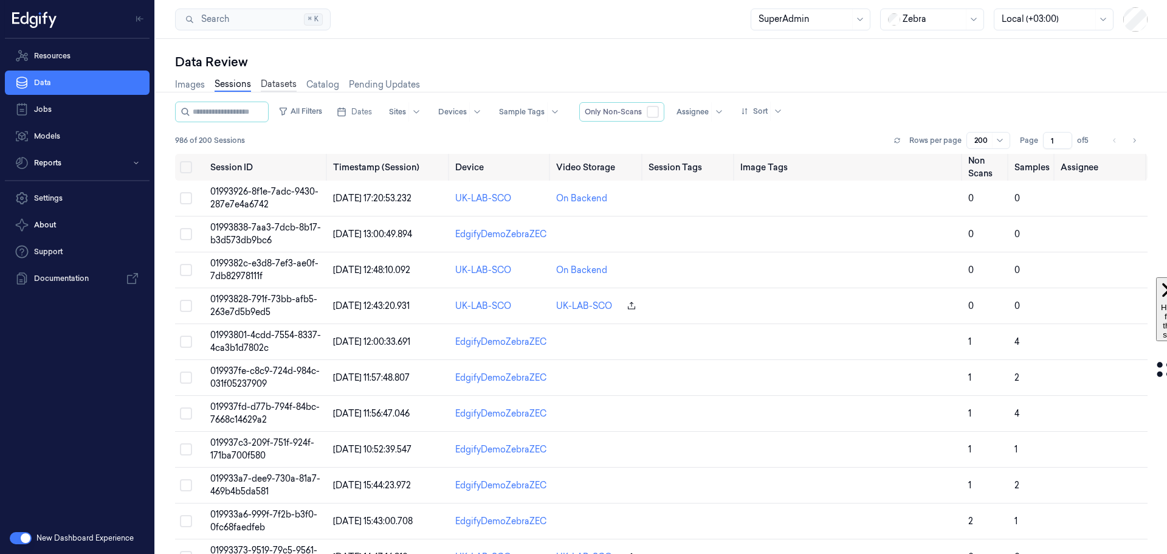
click at [281, 81] on link "Datasets" at bounding box center [279, 85] width 36 height 14
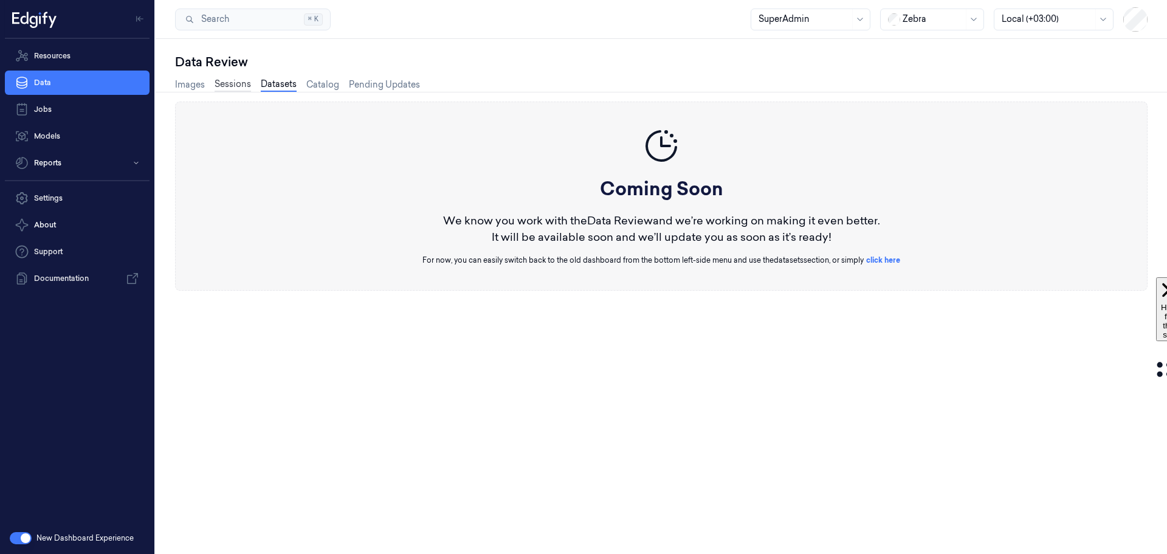
click at [230, 84] on link "Sessions" at bounding box center [233, 85] width 36 height 14
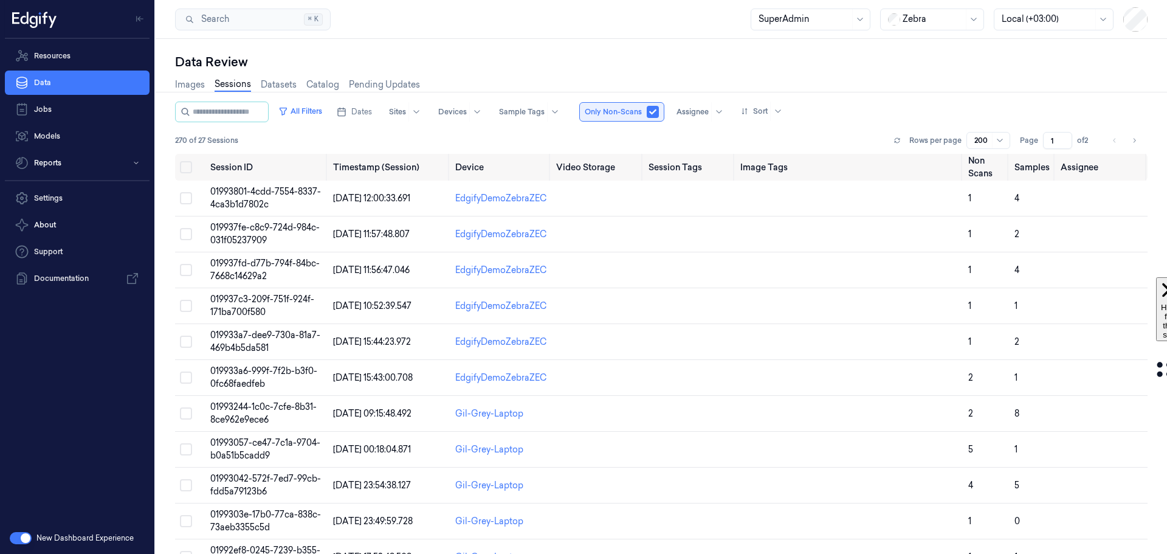
click at [659, 114] on button "button" at bounding box center [653, 112] width 12 height 12
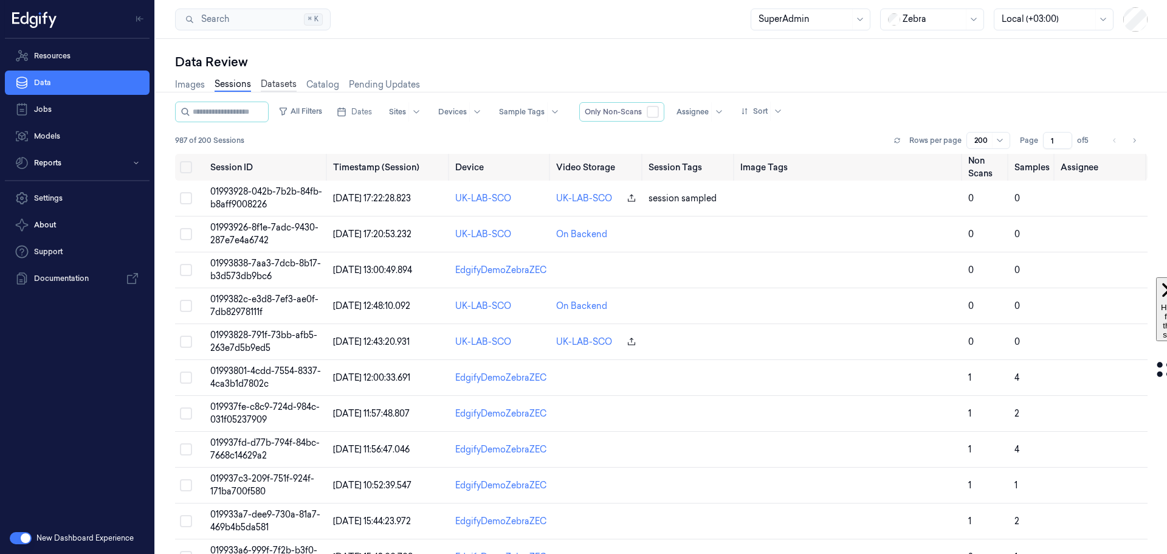
click at [278, 83] on link "Datasets" at bounding box center [279, 85] width 36 height 14
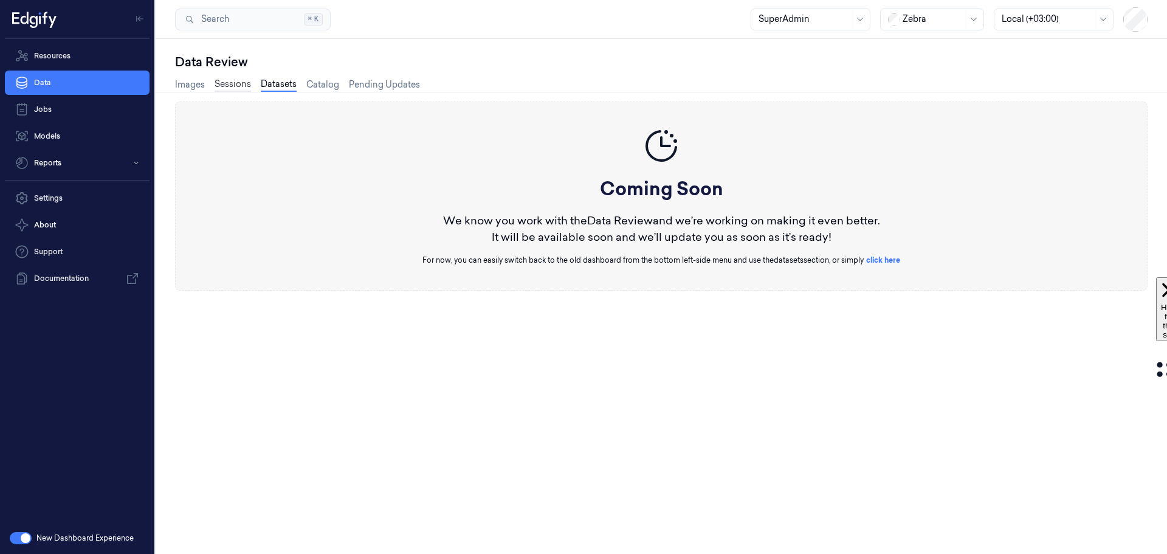
click at [231, 80] on link "Sessions" at bounding box center [233, 85] width 36 height 14
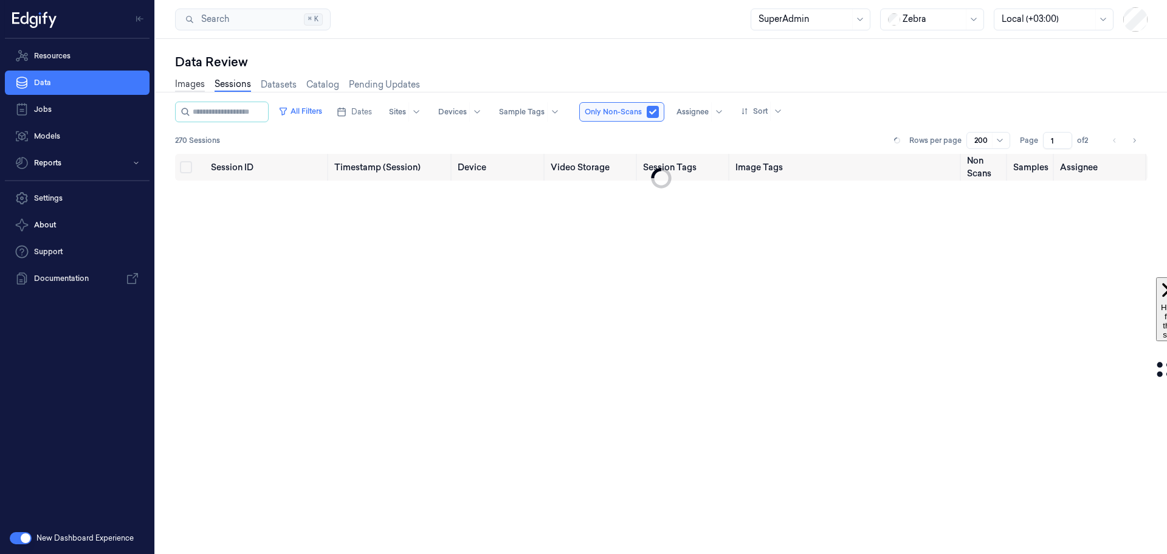
click at [189, 80] on link "Images" at bounding box center [190, 85] width 30 height 14
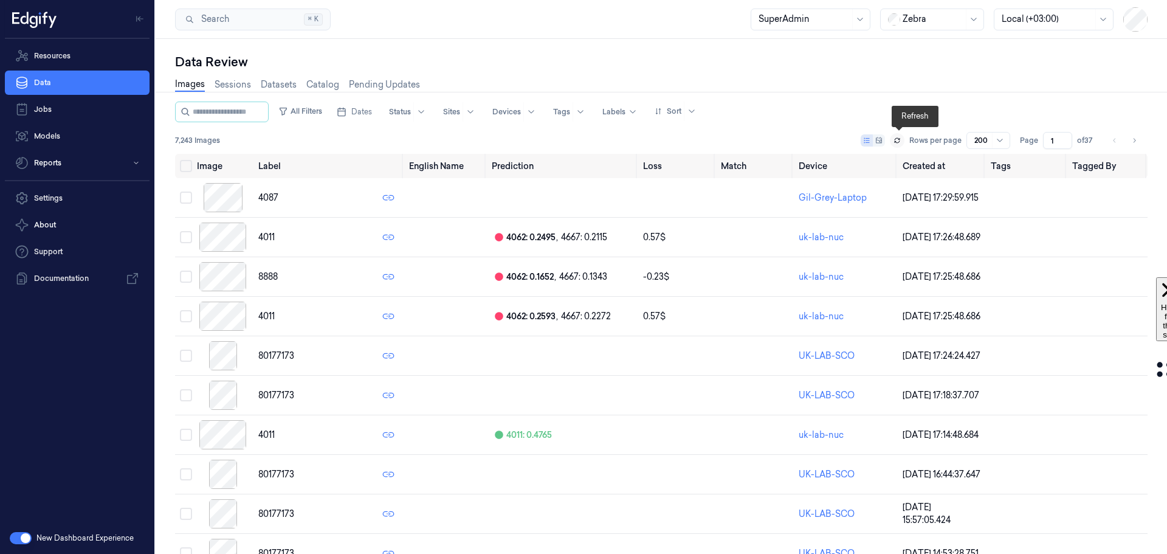
click at [898, 140] on icon at bounding box center [896, 140] width 7 height 7
click at [63, 55] on link "Resources" at bounding box center [77, 56] width 145 height 24
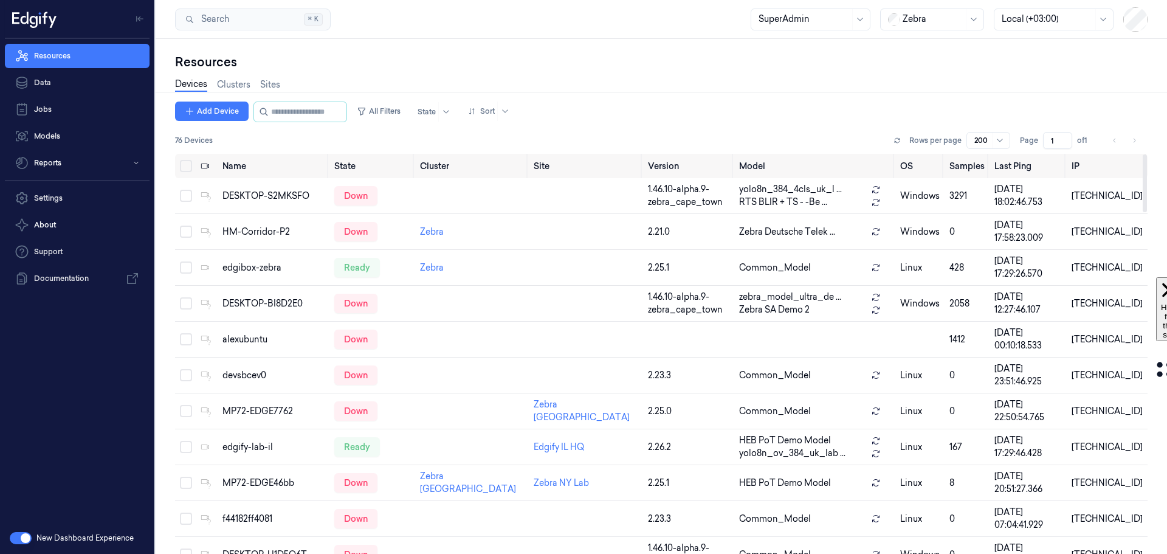
click at [438, 101] on div "State" at bounding box center [433, 111] width 46 height 21
click at [436, 115] on div at bounding box center [426, 111] width 18 height 11
click at [443, 136] on div "Ready" at bounding box center [442, 137] width 26 height 13
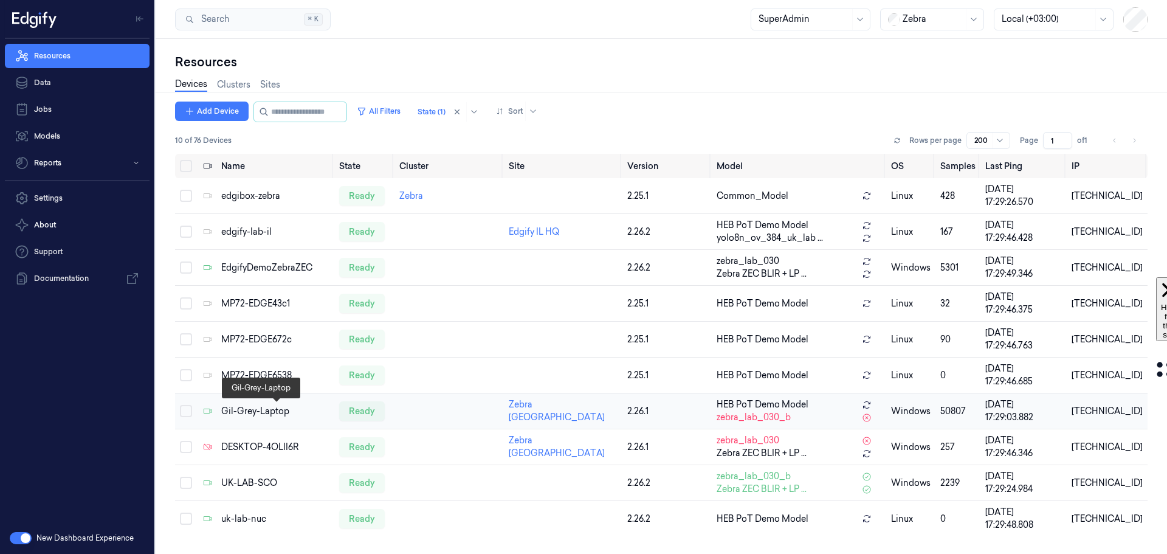
click at [277, 411] on div "Gil-Grey-Laptop" at bounding box center [275, 411] width 108 height 13
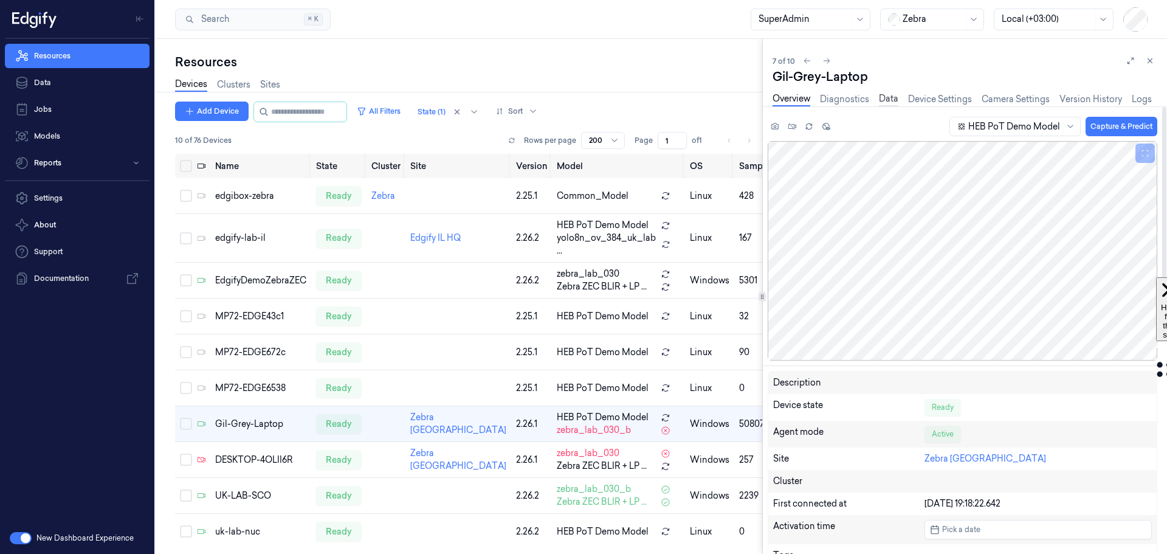
click at [889, 102] on link "Data" at bounding box center [888, 99] width 19 height 14
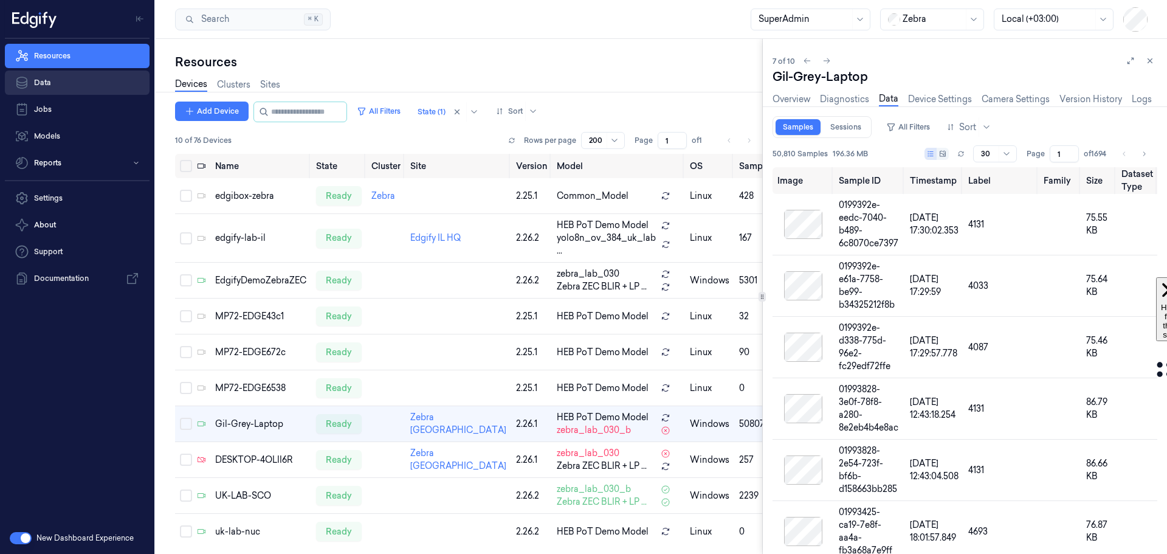
click at [49, 86] on link "Data" at bounding box center [77, 82] width 145 height 24
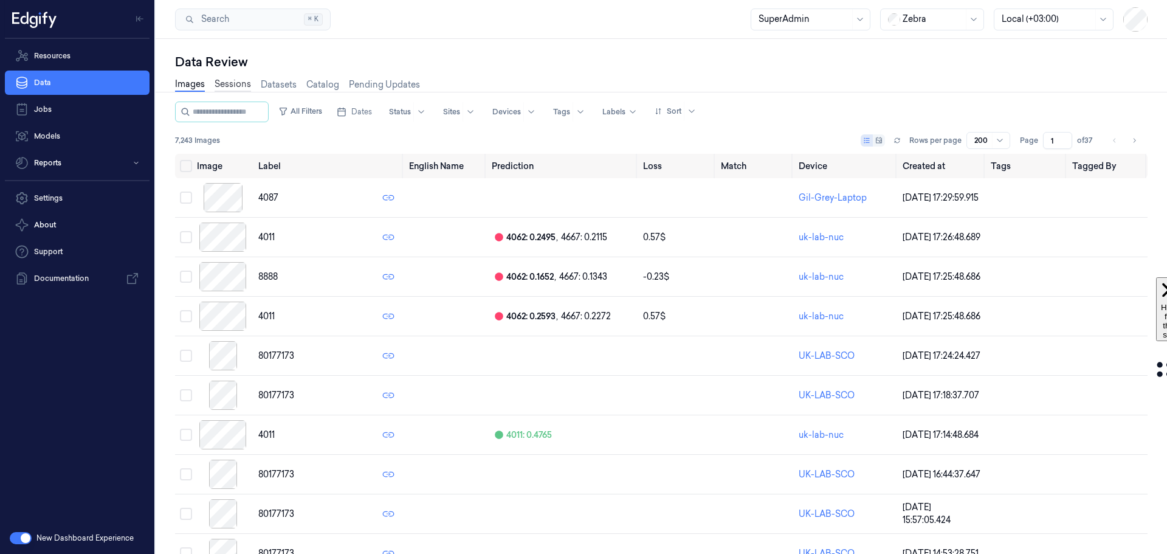
click at [232, 84] on link "Sessions" at bounding box center [233, 85] width 36 height 14
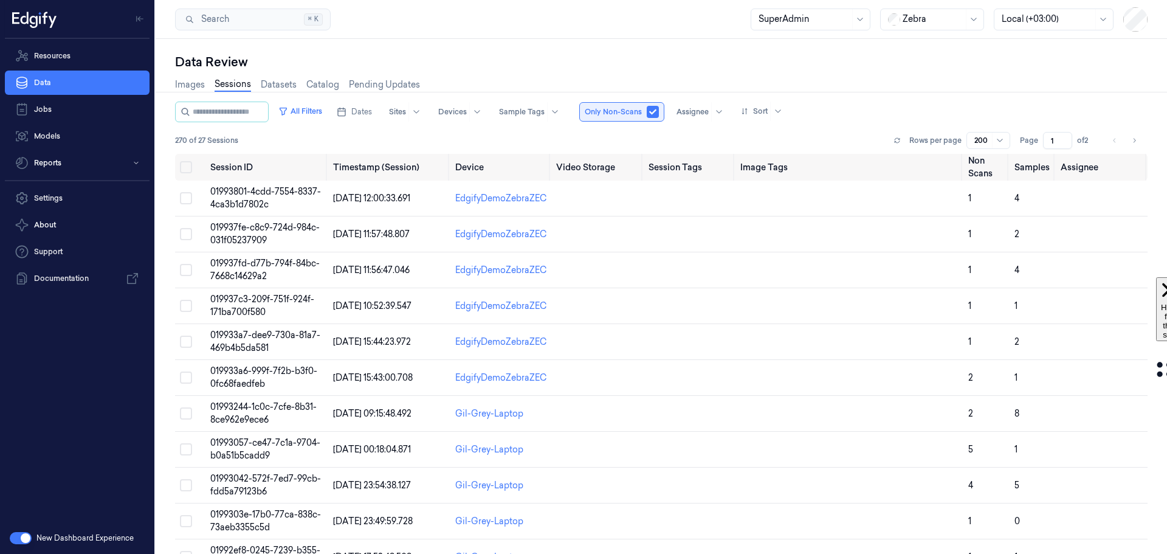
click at [658, 112] on button "button" at bounding box center [653, 112] width 12 height 12
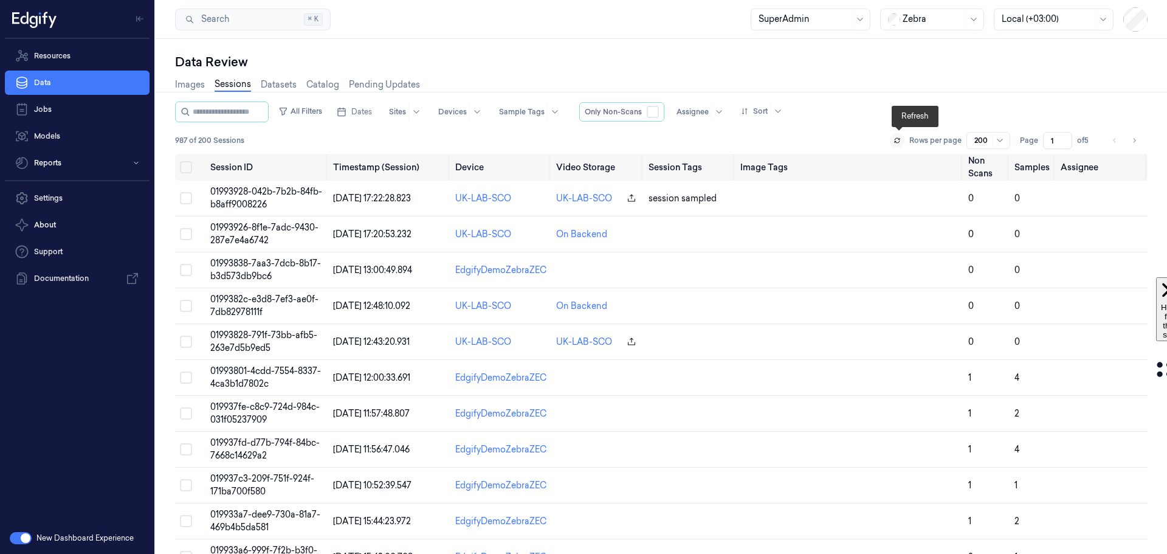
click at [898, 139] on icon at bounding box center [896, 140] width 7 height 7
click at [899, 139] on icon at bounding box center [896, 140] width 7 height 7
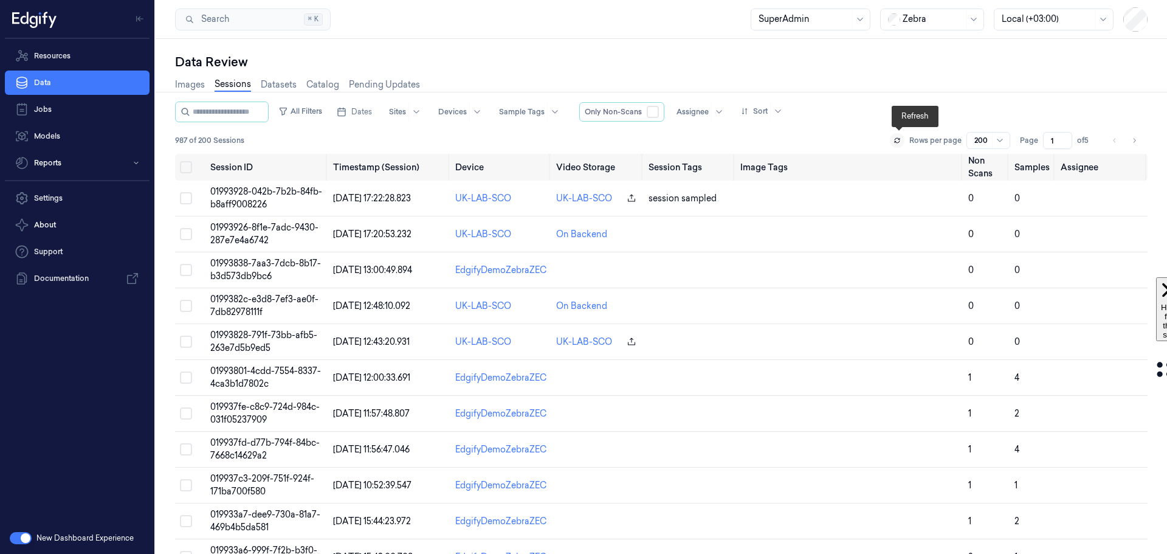
click at [899, 139] on icon at bounding box center [896, 140] width 7 height 7
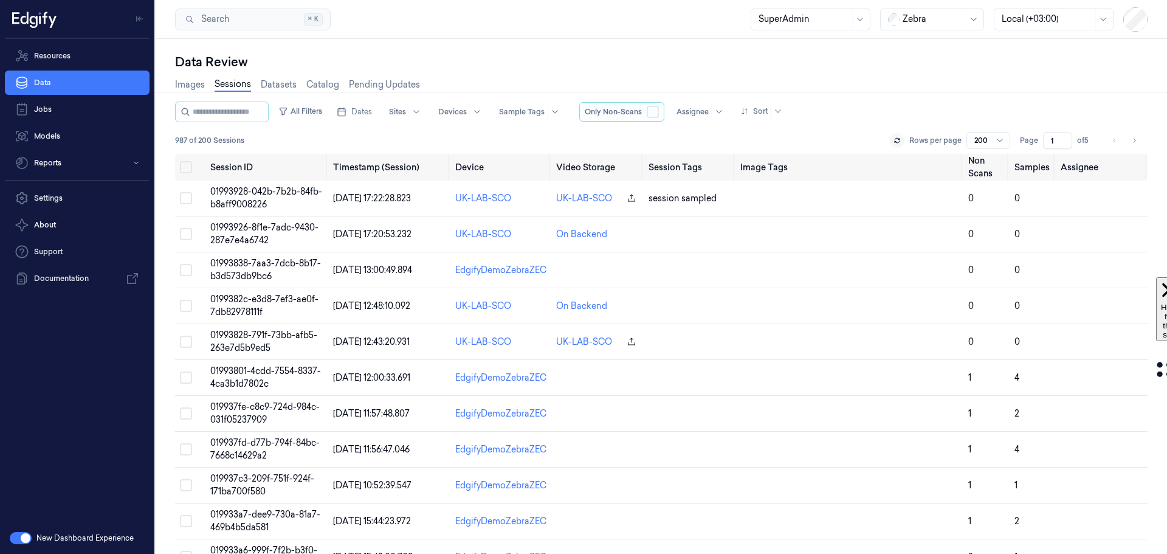
click at [659, 111] on button "button" at bounding box center [653, 112] width 12 height 12
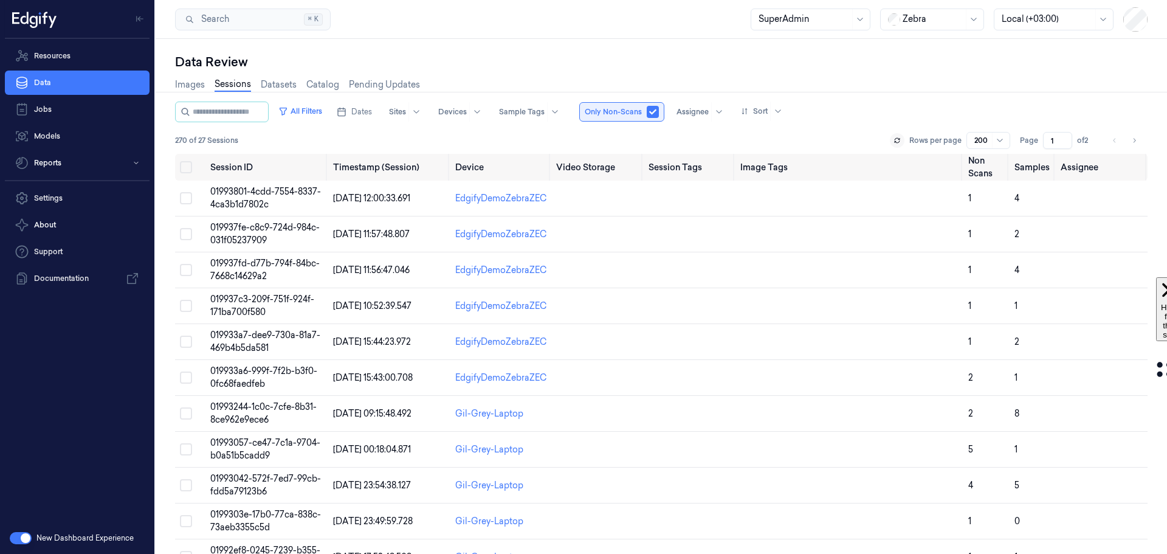
click at [659, 111] on button "button" at bounding box center [653, 112] width 12 height 12
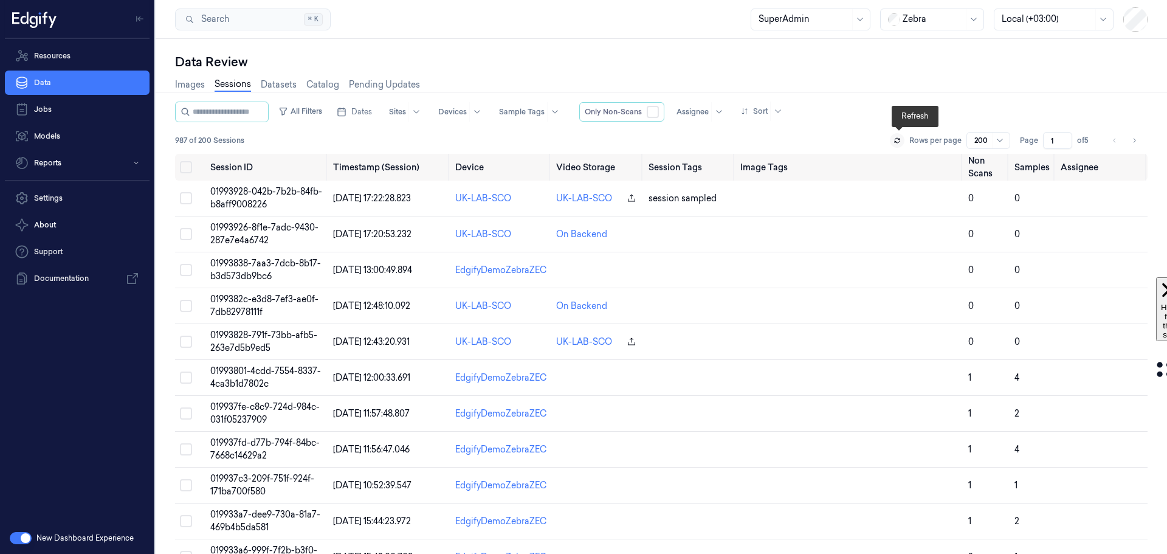
click at [892, 142] on button at bounding box center [897, 140] width 15 height 15
